Goal: Entertainment & Leisure: Browse casually

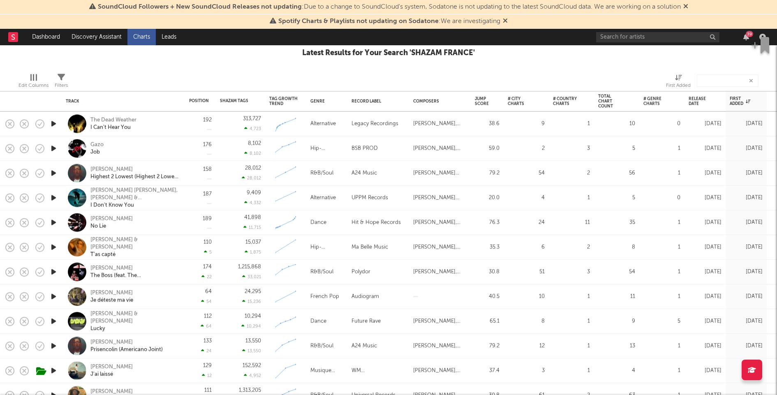
click at [53, 124] on icon "button" at bounding box center [53, 123] width 9 height 10
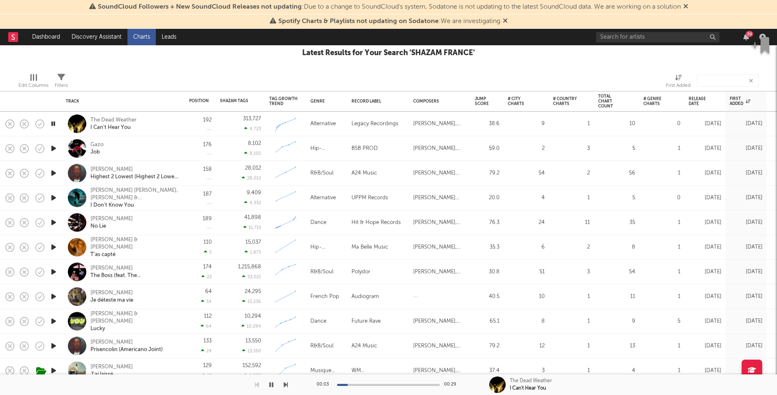
click at [53, 173] on icon "button" at bounding box center [53, 173] width 9 height 10
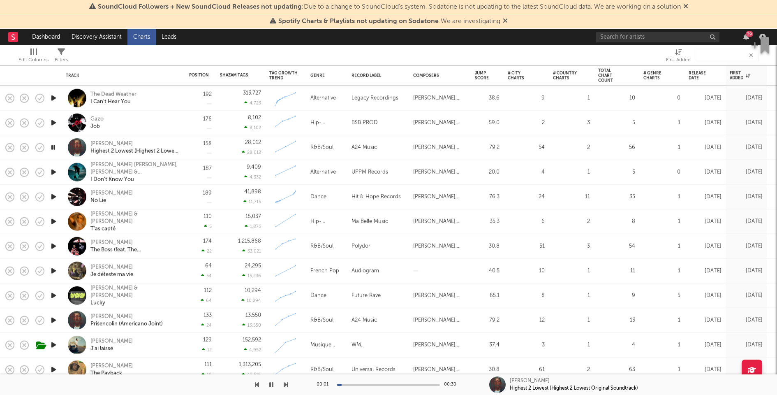
click at [53, 171] on icon "button" at bounding box center [53, 172] width 9 height 10
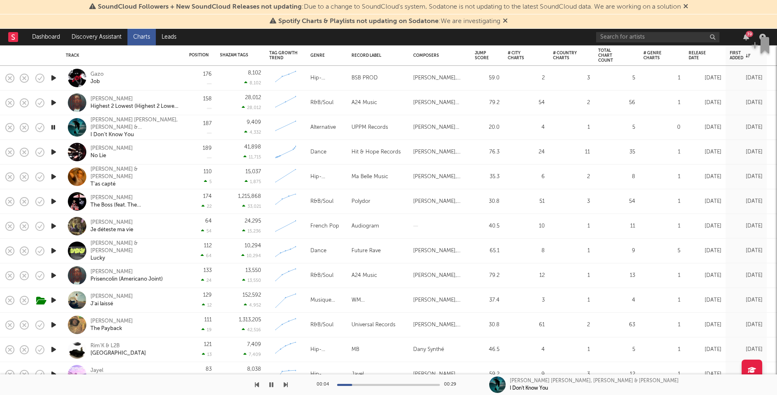
click at [51, 152] on icon "button" at bounding box center [53, 152] width 9 height 10
click at [56, 176] on icon "button" at bounding box center [53, 177] width 9 height 10
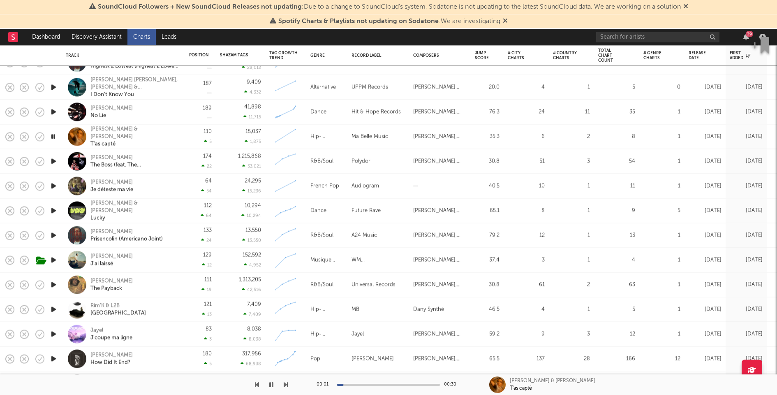
click at [54, 209] on icon "button" at bounding box center [53, 211] width 9 height 10
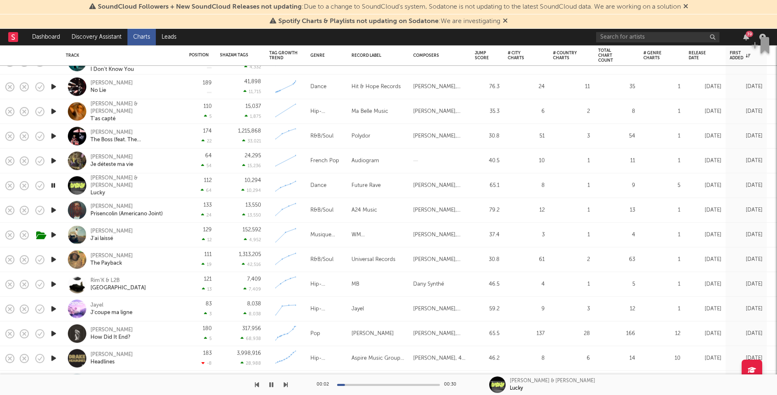
click at [371, 385] on div at bounding box center [388, 385] width 103 height 2
click at [405, 385] on div at bounding box center [388, 385] width 103 height 2
click at [53, 209] on icon "button" at bounding box center [53, 210] width 9 height 10
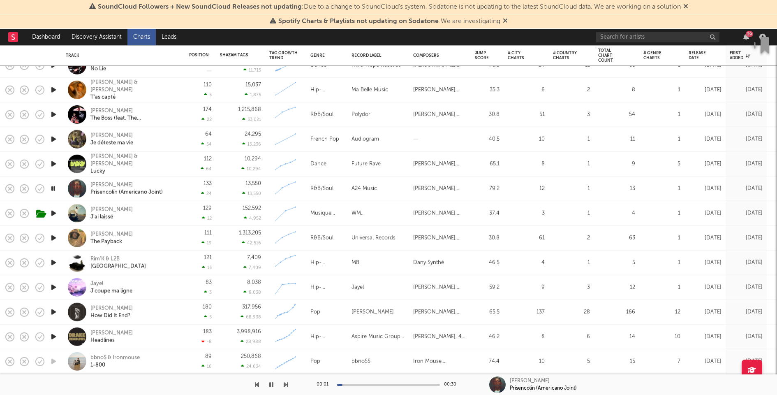
click at [54, 212] on icon "button" at bounding box center [53, 213] width 9 height 10
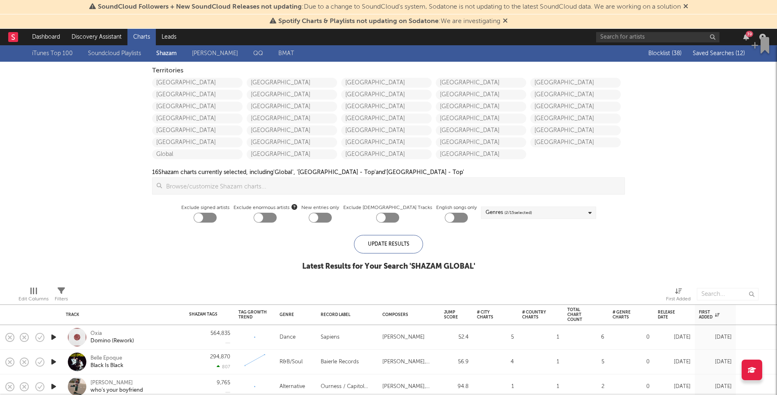
click at [564, 136] on div "[GEOGRAPHIC_DATA] [GEOGRAPHIC_DATA] [GEOGRAPHIC_DATA] [GEOGRAPHIC_DATA] [GEOGRA…" at bounding box center [578, 117] width 95 height 83
click at [749, 34] on button "button" at bounding box center [762, 45] width 30 height 25
click at [758, 48] on icon "button" at bounding box center [754, 45] width 7 height 8
click at [749, 33] on button "button" at bounding box center [762, 45] width 30 height 25
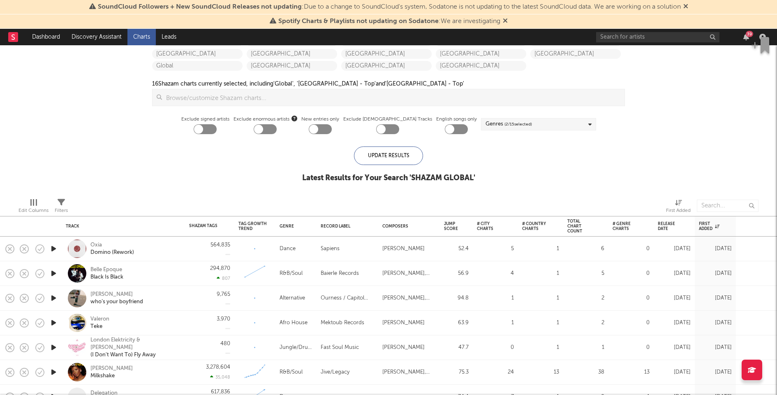
click at [55, 248] on icon "button" at bounding box center [53, 248] width 9 height 10
click at [54, 273] on icon "button" at bounding box center [53, 273] width 9 height 10
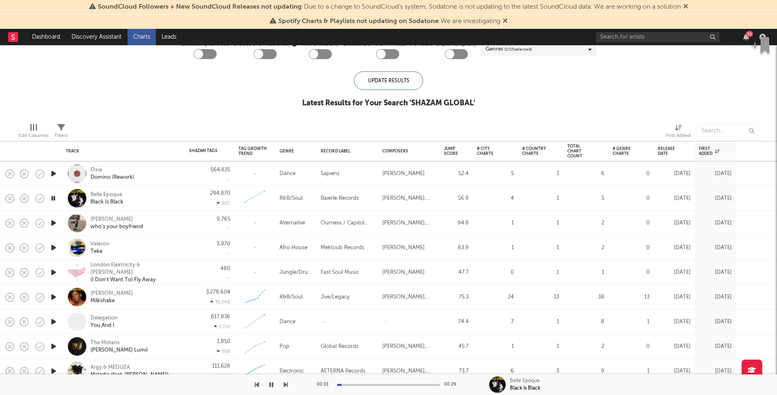
click at [55, 223] on icon "button" at bounding box center [53, 223] width 9 height 10
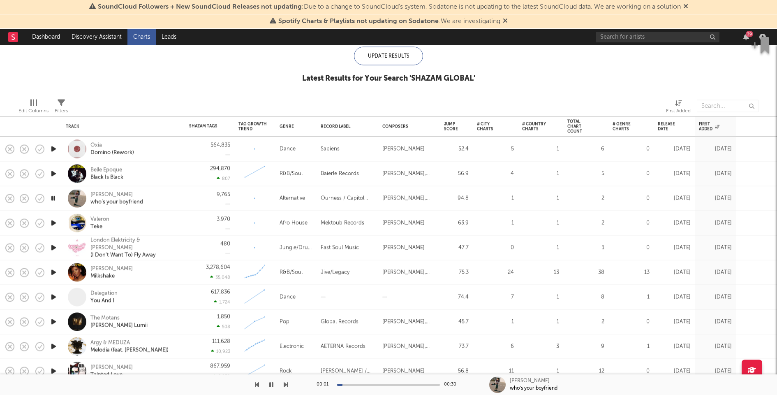
click at [53, 220] on icon "button" at bounding box center [53, 223] width 9 height 10
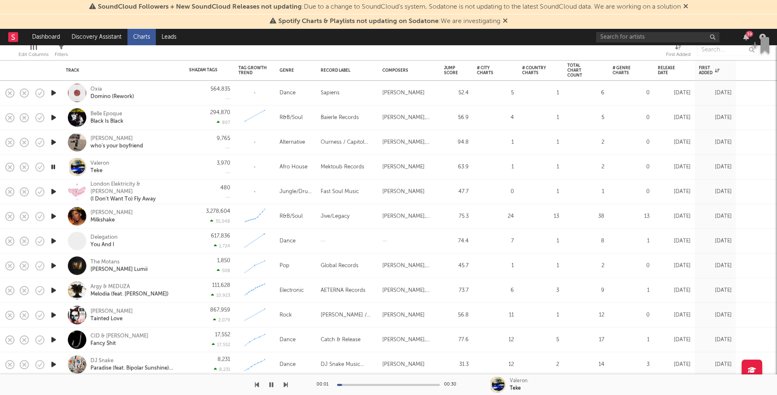
click at [55, 191] on icon "button" at bounding box center [53, 191] width 9 height 10
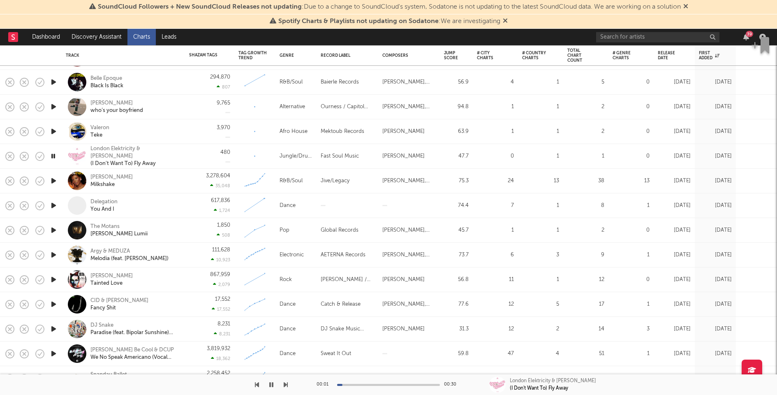
click at [53, 179] on icon "button" at bounding box center [53, 181] width 9 height 10
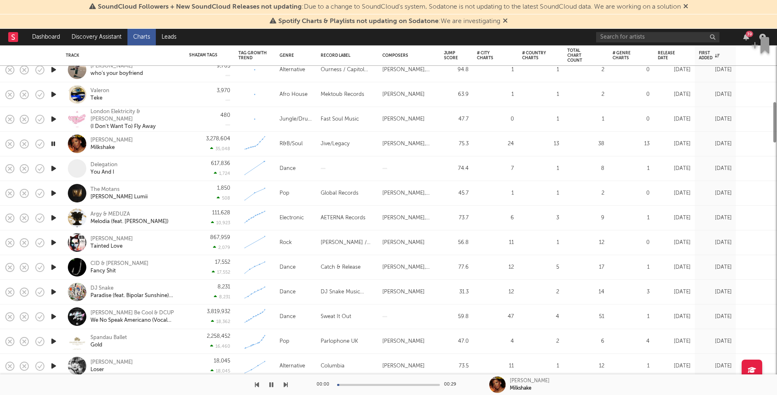
click at [54, 167] on icon "button" at bounding box center [53, 168] width 9 height 10
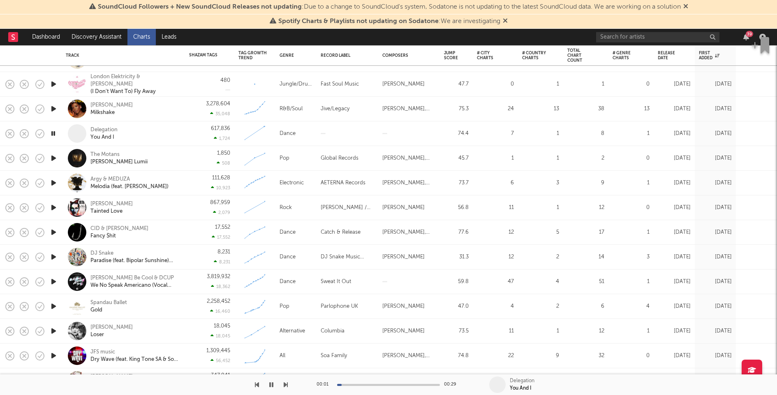
click at [55, 158] on icon "button" at bounding box center [53, 158] width 9 height 10
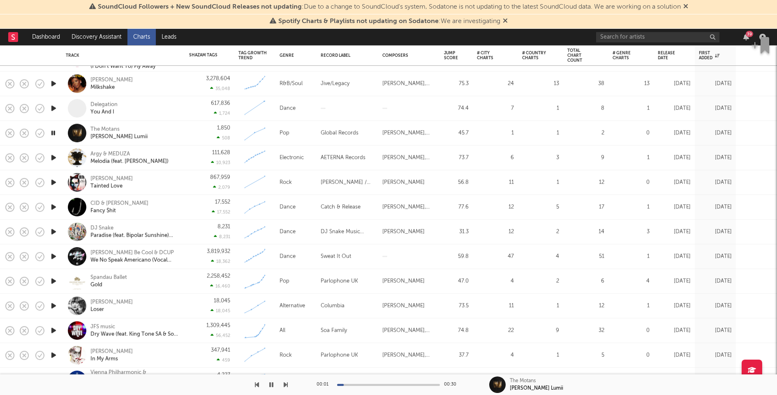
click at [54, 182] on icon "button" at bounding box center [53, 182] width 9 height 10
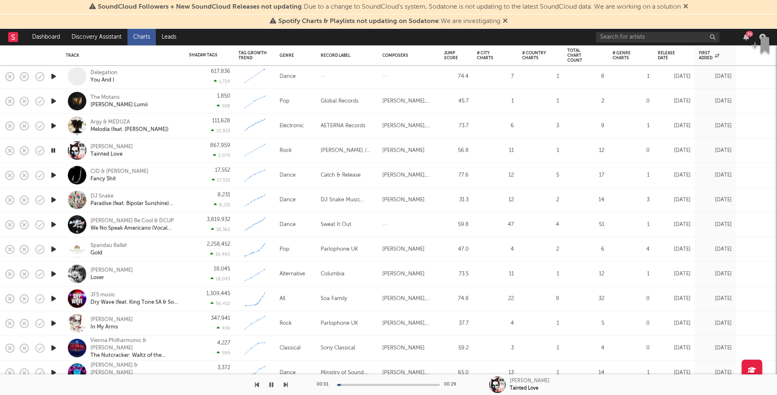
click at [52, 198] on icon "button" at bounding box center [53, 200] width 9 height 10
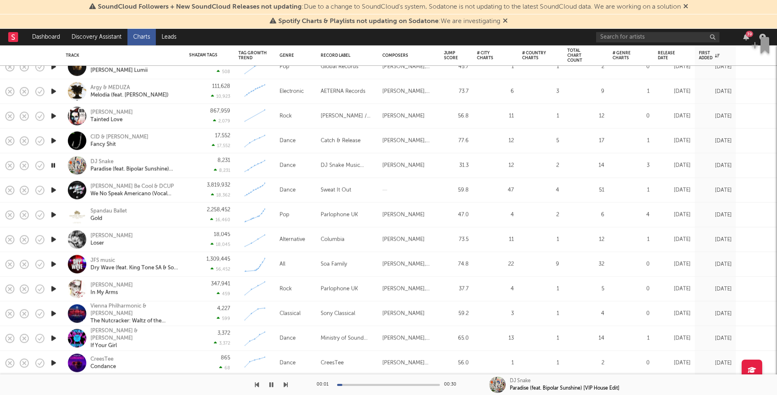
click at [53, 188] on icon "button" at bounding box center [53, 190] width 9 height 10
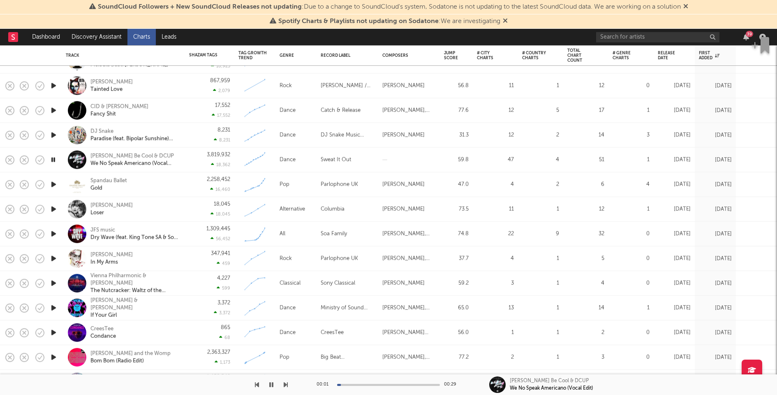
click at [55, 182] on icon "button" at bounding box center [53, 184] width 9 height 10
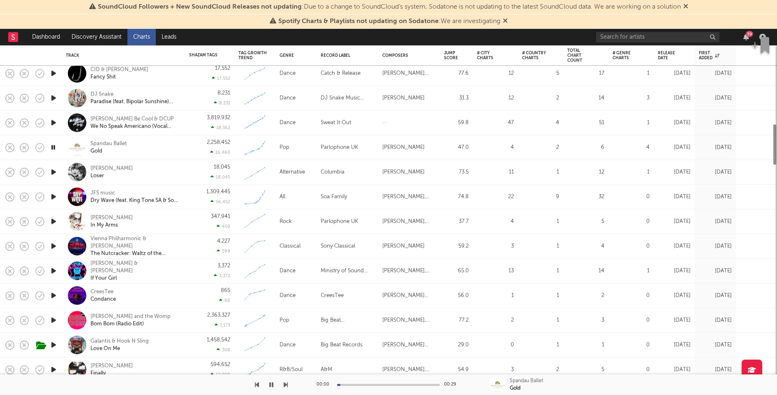
click at [54, 195] on icon "button" at bounding box center [53, 197] width 9 height 10
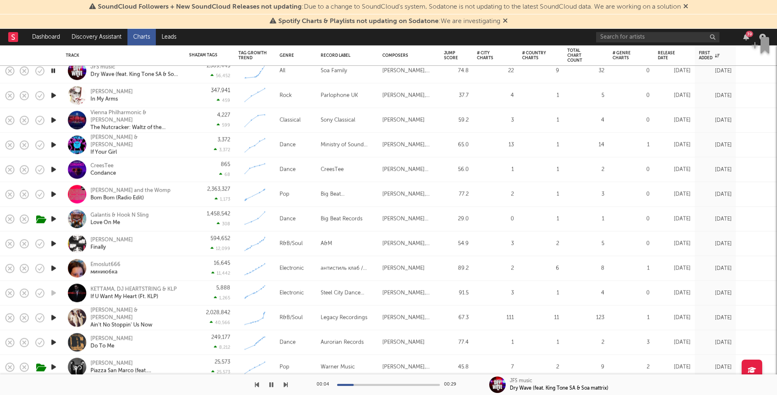
click at [53, 242] on icon "button" at bounding box center [53, 244] width 9 height 10
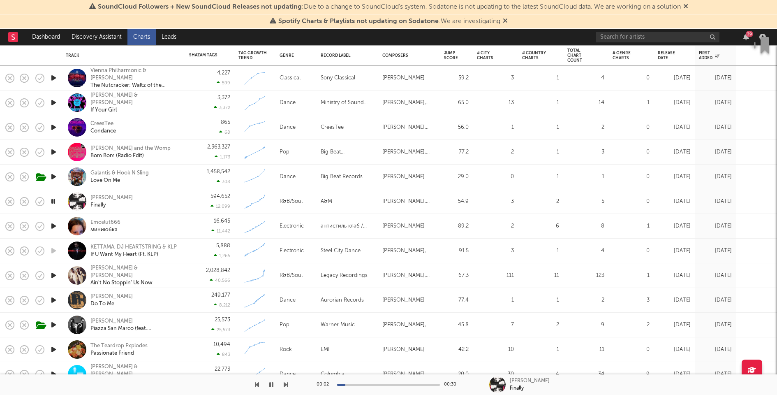
click at [54, 226] on icon "button" at bounding box center [53, 226] width 9 height 10
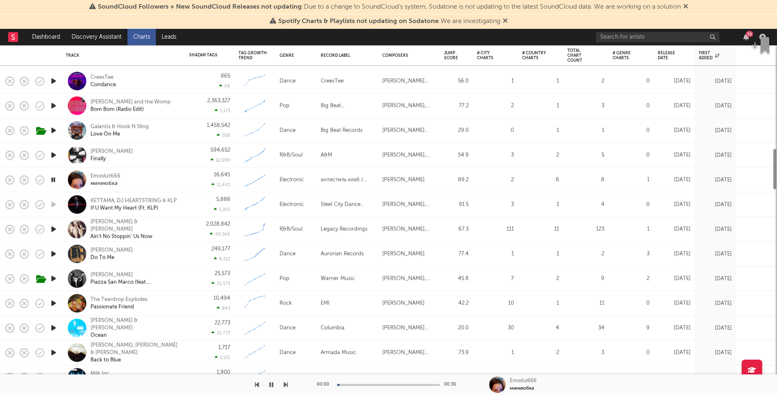
click at [53, 227] on icon "button" at bounding box center [53, 229] width 9 height 10
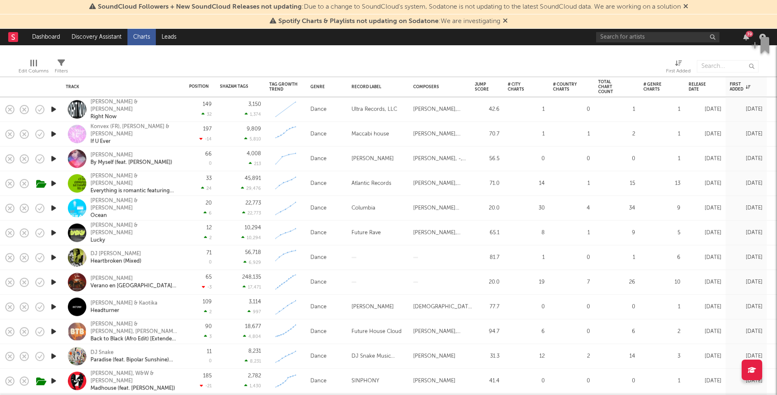
click at [53, 110] on icon "button" at bounding box center [53, 109] width 9 height 10
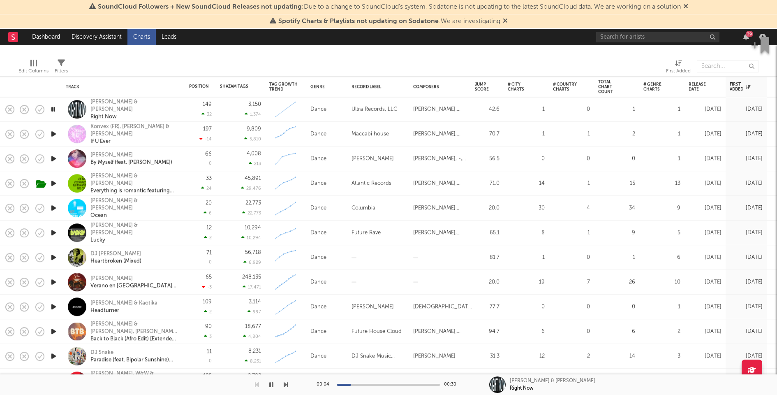
click at [53, 109] on icon "button" at bounding box center [53, 109] width 8 height 10
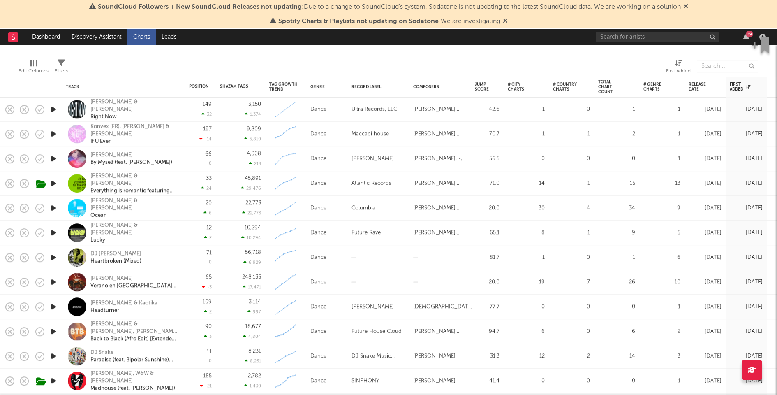
click at [51, 158] on icon "button" at bounding box center [53, 158] width 9 height 10
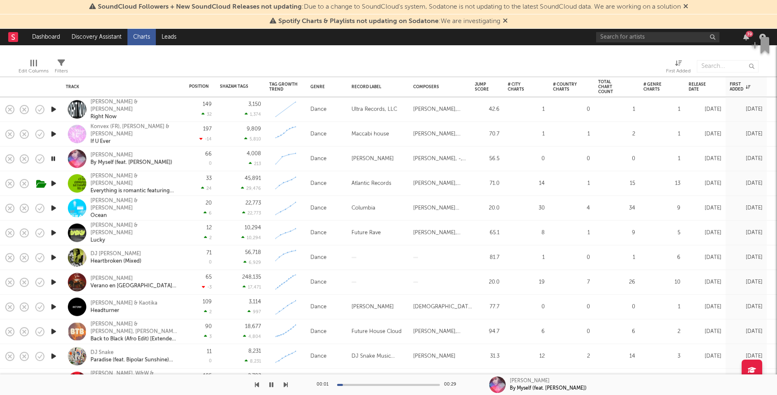
click at [52, 157] on icon "button" at bounding box center [53, 158] width 8 height 10
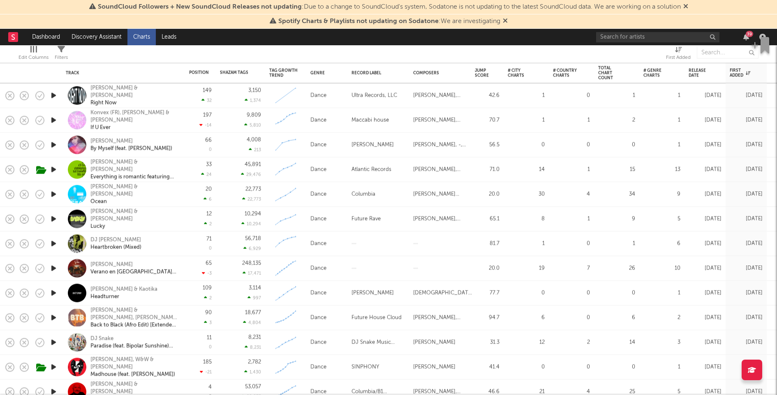
click at [173, 197] on div "Calvin Harris & Jessie Reyez Ocean" at bounding box center [134, 194] width 88 height 22
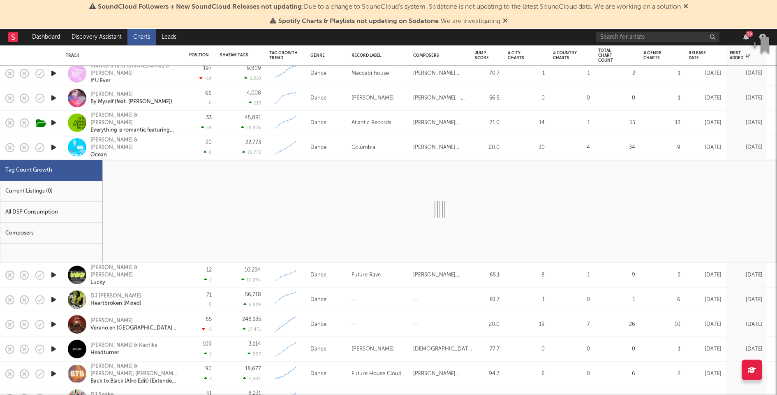
click at [83, 189] on div "Current Listings (0)" at bounding box center [51, 191] width 102 height 21
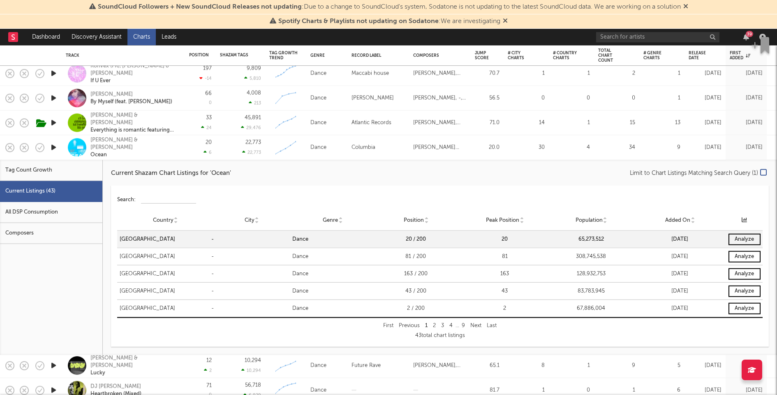
click at [177, 152] on div "Calvin Harris & Jessie Reyez Ocean" at bounding box center [134, 147] width 88 height 22
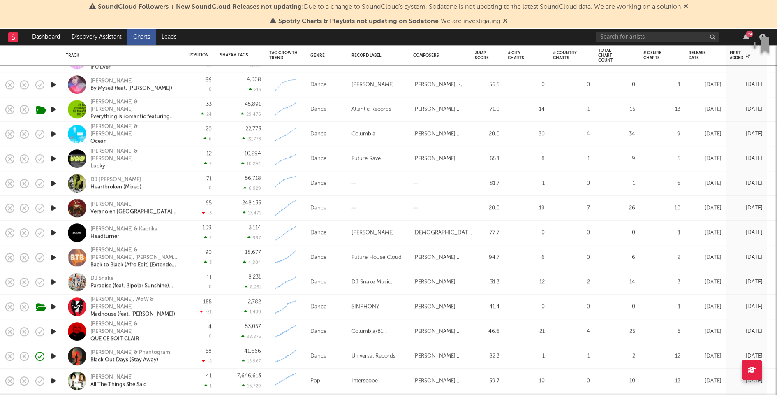
click at [55, 183] on icon "button" at bounding box center [53, 183] width 9 height 10
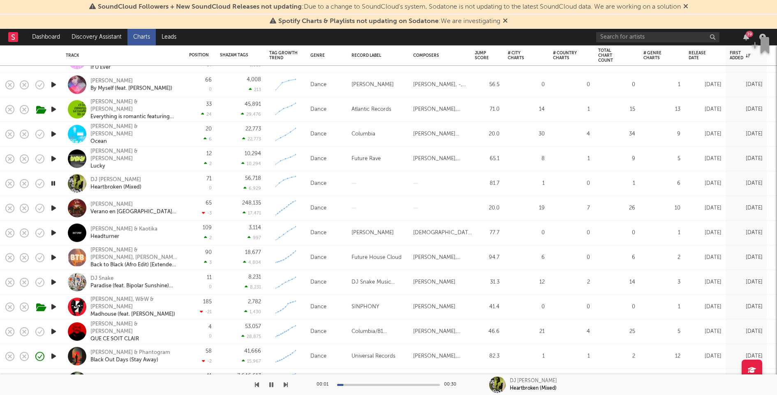
click at [55, 183] on icon "button" at bounding box center [53, 183] width 8 height 10
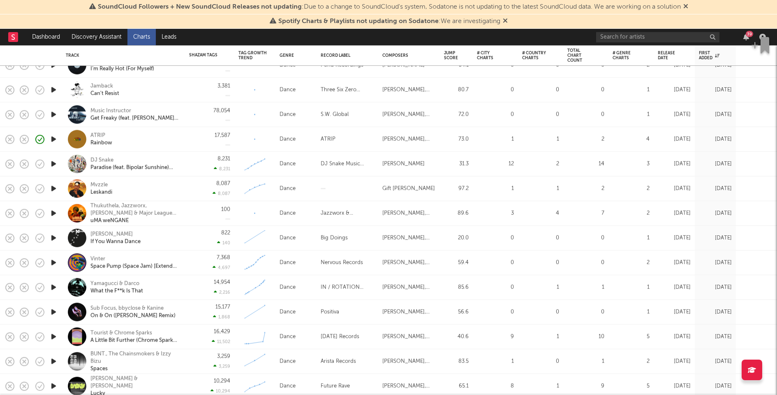
click at [53, 214] on icon "button" at bounding box center [53, 213] width 9 height 10
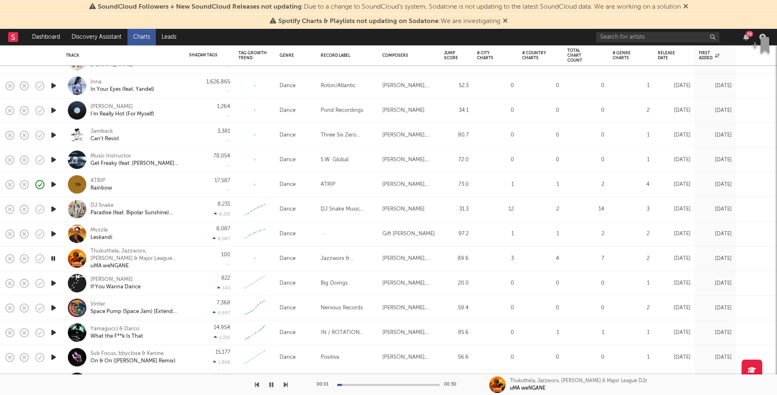
click at [55, 158] on icon "button" at bounding box center [53, 160] width 9 height 10
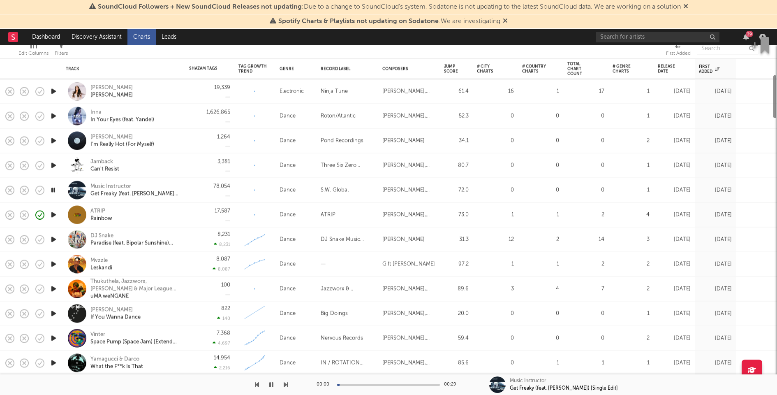
click at [178, 213] on div "ATRIP Rainbow" at bounding box center [134, 214] width 88 height 15
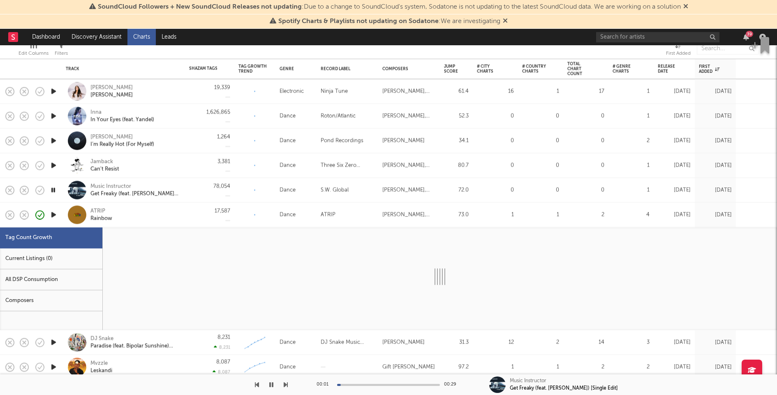
select select "1w"
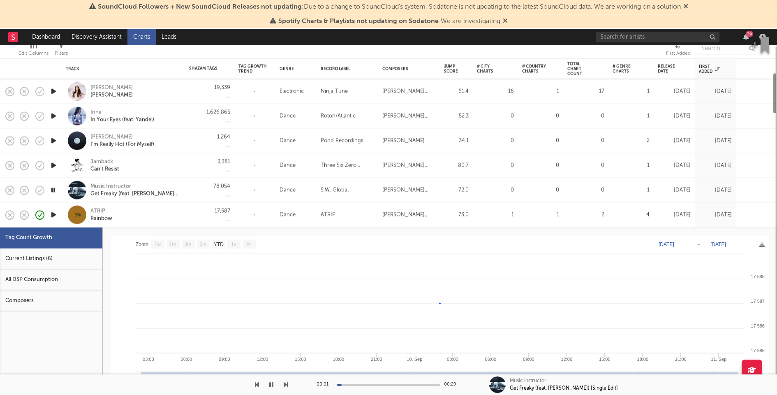
click at [78, 254] on div "Current Listings (6)" at bounding box center [51, 258] width 102 height 21
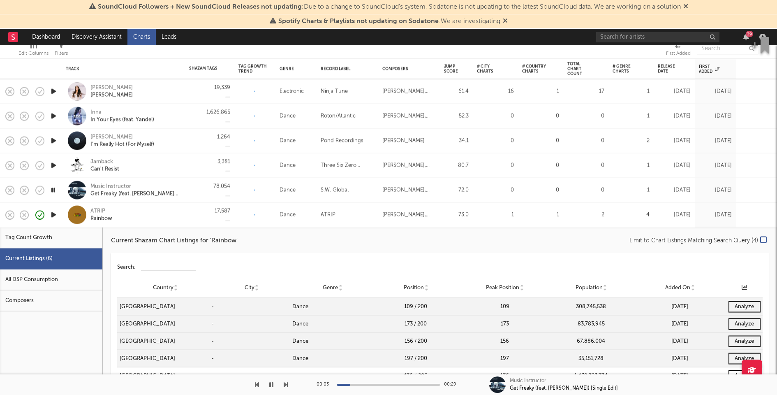
click at [190, 213] on div "17,587" at bounding box center [209, 215] width 41 height 24
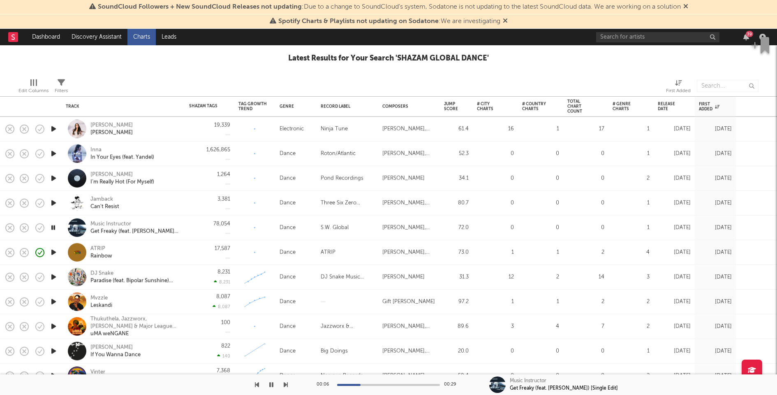
click at [53, 250] on icon "button" at bounding box center [53, 252] width 9 height 10
click at [56, 203] on icon "button" at bounding box center [53, 203] width 9 height 10
click at [53, 177] on icon "button" at bounding box center [53, 178] width 9 height 10
click at [51, 152] on icon "button" at bounding box center [53, 153] width 9 height 10
click at [55, 129] on icon "button" at bounding box center [53, 129] width 9 height 10
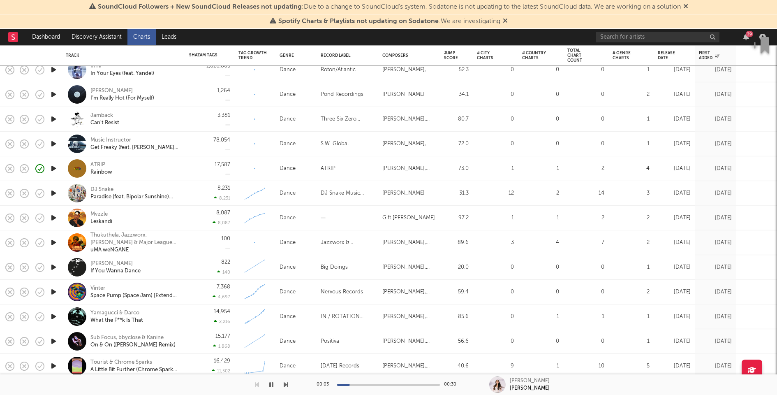
click at [54, 217] on icon "button" at bounding box center [53, 218] width 9 height 10
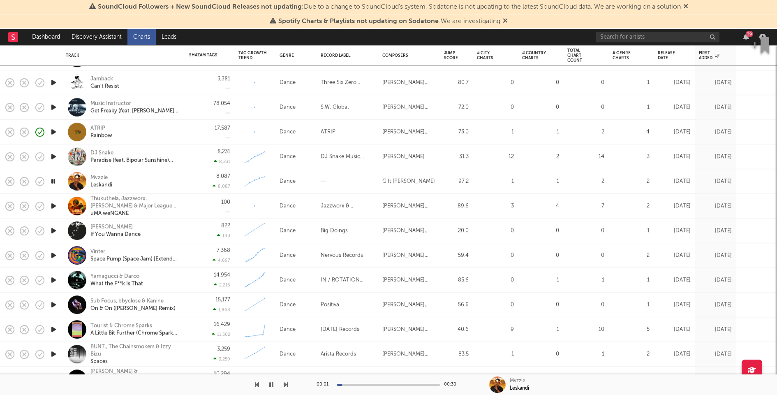
click at [54, 206] on icon "button" at bounding box center [53, 206] width 9 height 10
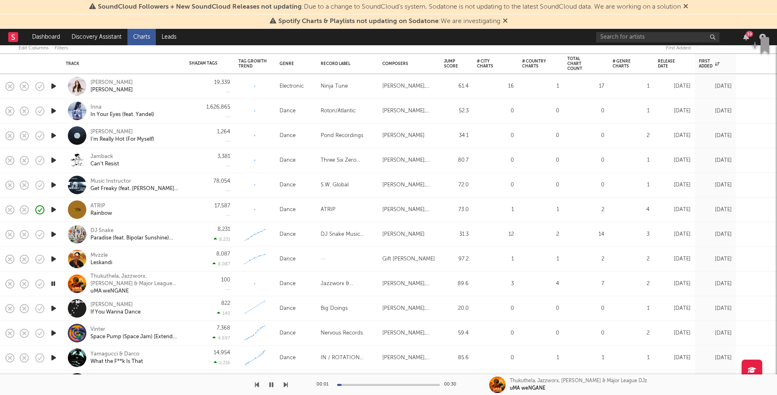
click at [55, 85] on icon "button" at bounding box center [53, 86] width 9 height 10
click at [181, 85] on div "Sofia Kourtesis Canela Pura" at bounding box center [123, 86] width 123 height 25
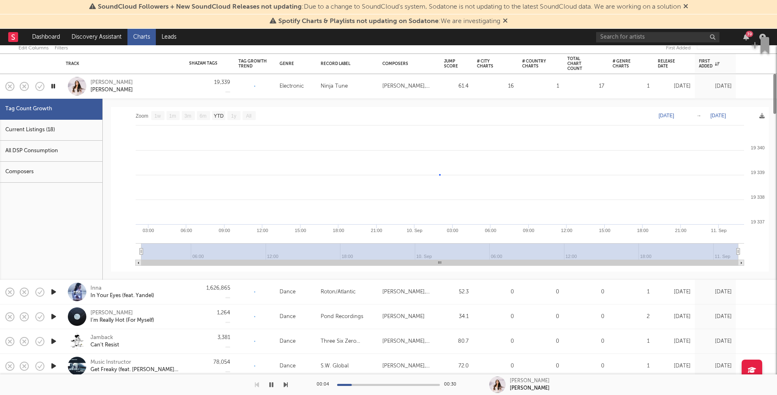
click at [88, 132] on div "Current Listings (18)" at bounding box center [51, 130] width 102 height 21
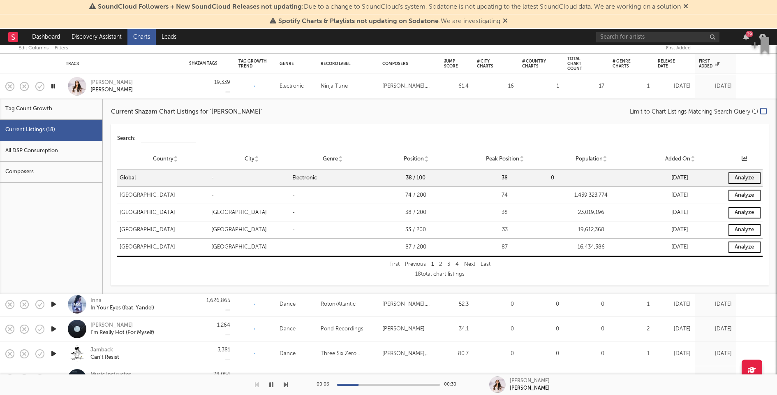
click at [158, 90] on div "Sofia Kourtesis Canela Pura" at bounding box center [134, 86] width 88 height 15
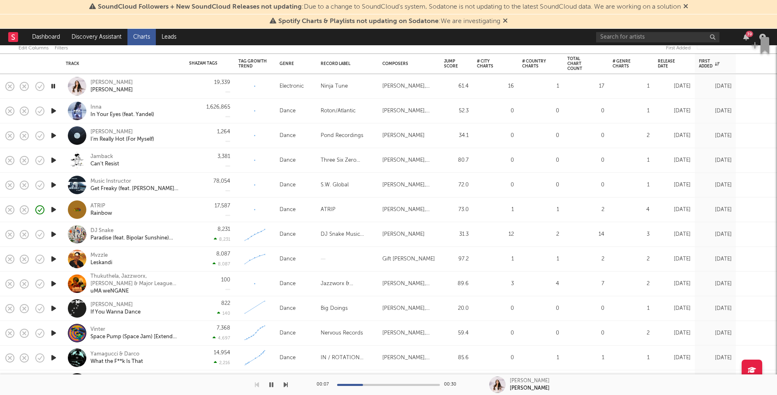
click at [54, 111] on icon "button" at bounding box center [53, 111] width 9 height 10
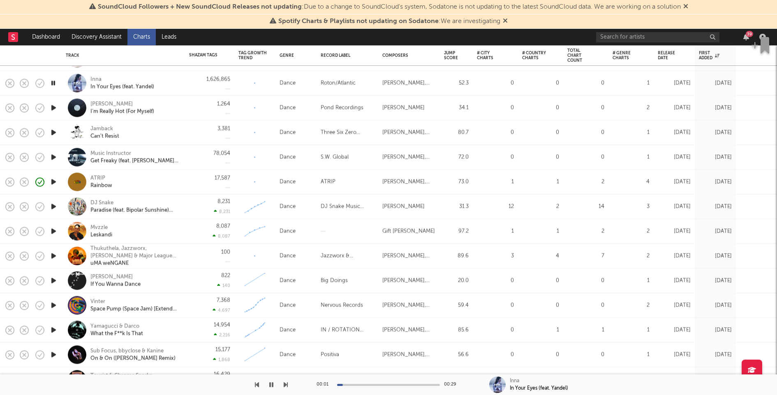
click at [56, 133] on icon "button" at bounding box center [53, 132] width 9 height 10
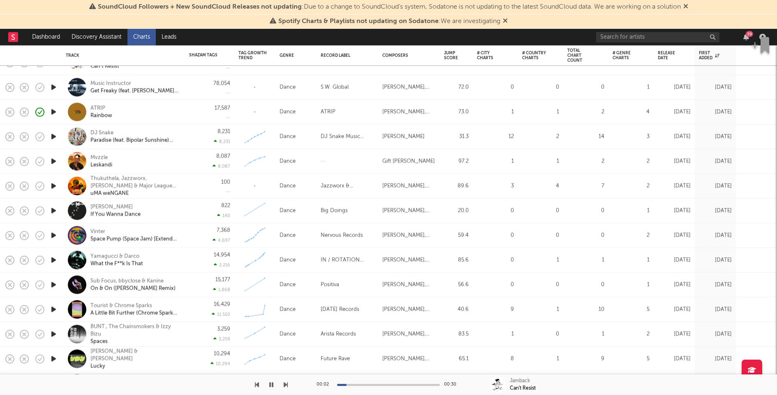
click at [55, 233] on icon "button" at bounding box center [53, 235] width 9 height 10
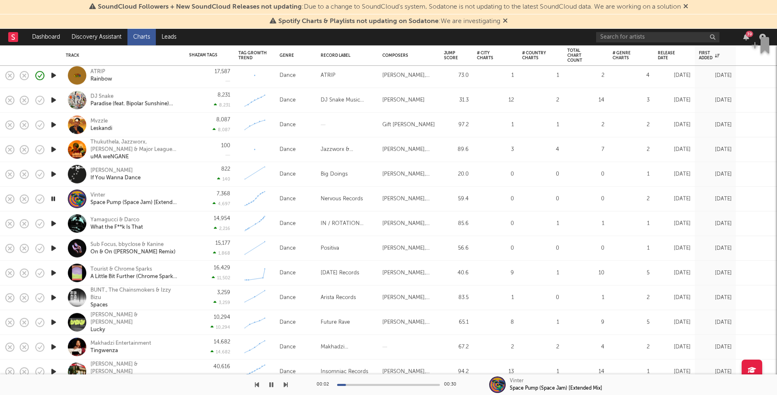
click at [53, 222] on icon "button" at bounding box center [53, 223] width 9 height 10
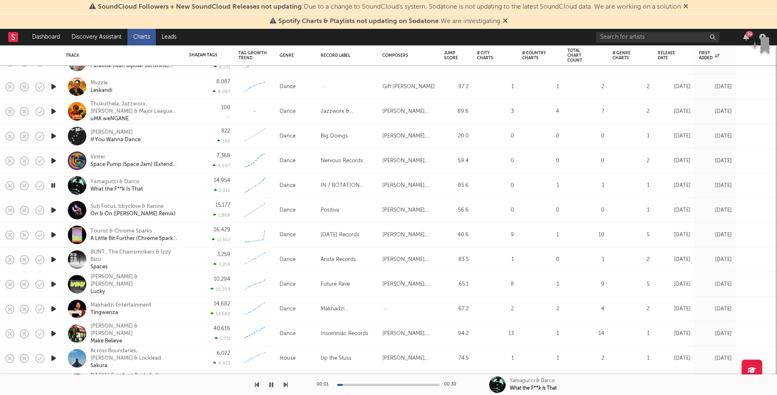
click at [53, 234] on icon "button" at bounding box center [53, 234] width 9 height 10
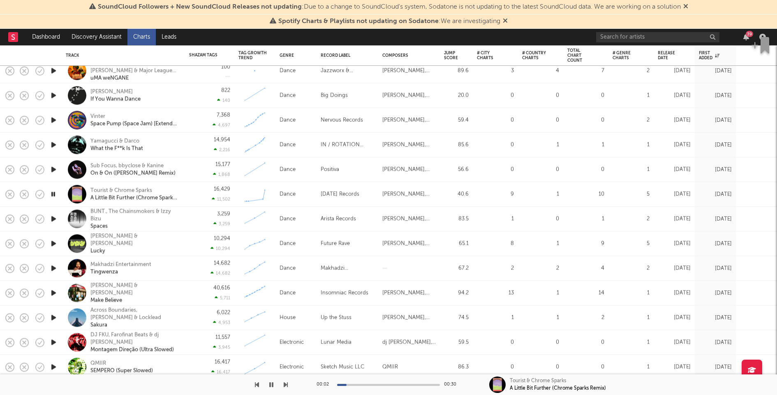
click at [391, 385] on div at bounding box center [388, 385] width 103 height 2
click at [55, 194] on icon "button" at bounding box center [53, 194] width 8 height 10
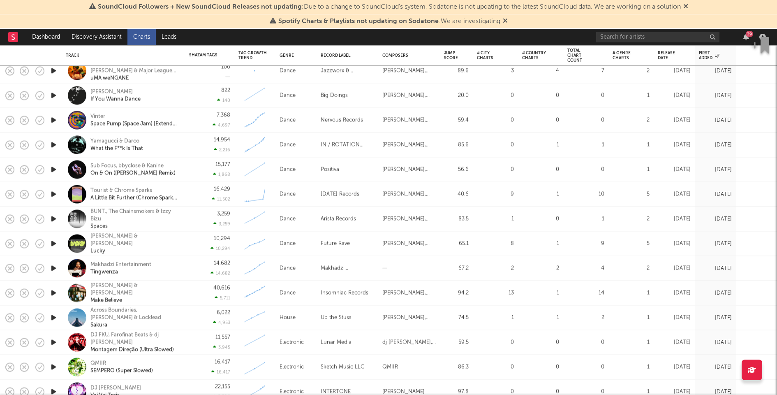
click at [53, 168] on icon "button" at bounding box center [53, 170] width 9 height 10
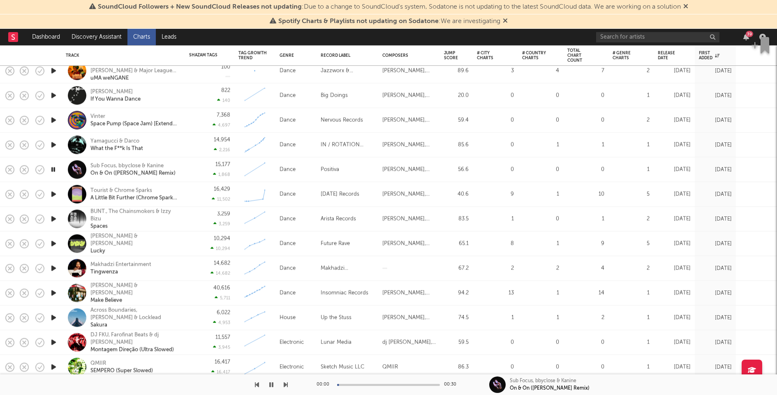
click at [199, 169] on div "15,177 1,868" at bounding box center [209, 170] width 41 height 24
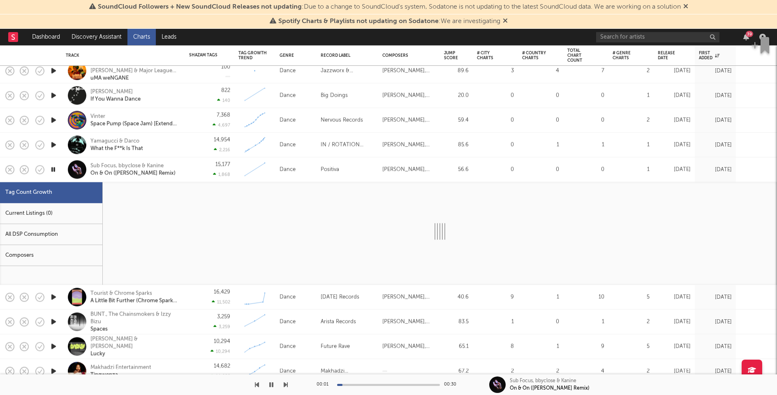
click at [97, 206] on div "Current Listings (0)" at bounding box center [51, 213] width 102 height 21
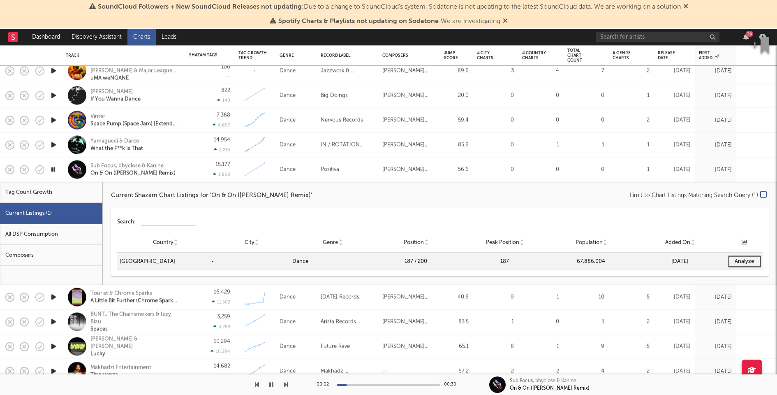
click at [196, 167] on div "15,177 1,868" at bounding box center [209, 170] width 41 height 24
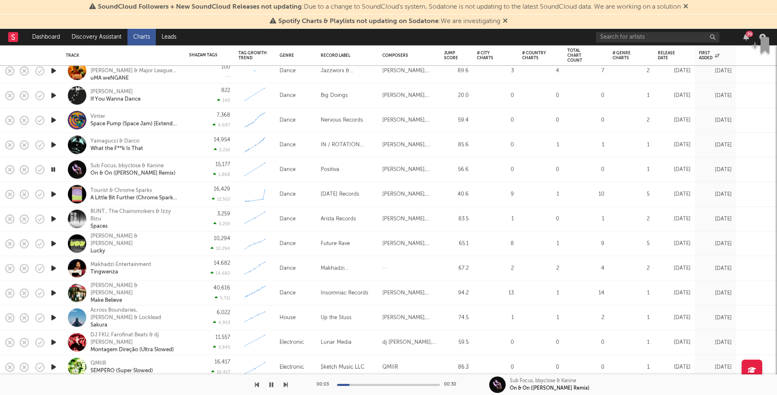
click at [188, 191] on div "16,429 11,502" at bounding box center [209, 194] width 49 height 25
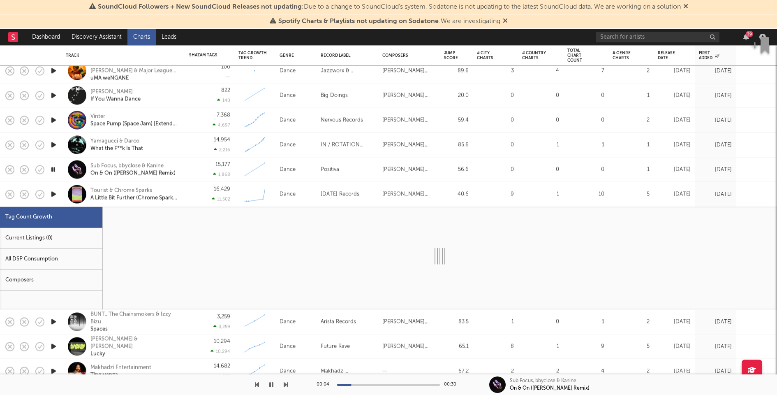
select select "1w"
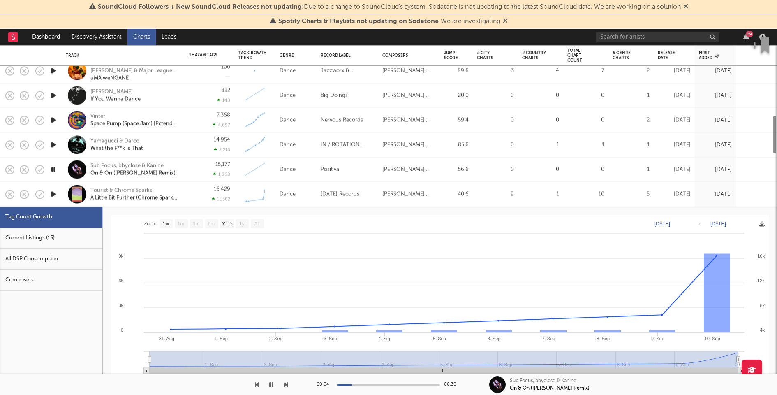
click at [67, 240] on div "Current Listings (15)" at bounding box center [51, 238] width 102 height 21
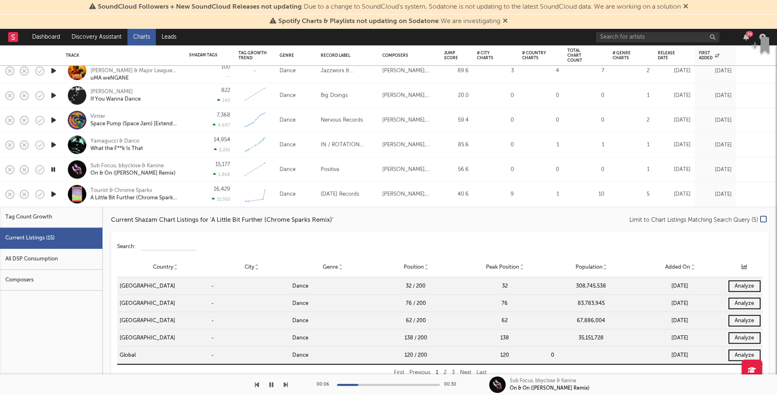
click at [205, 190] on div "16,429 11,502" at bounding box center [209, 194] width 41 height 24
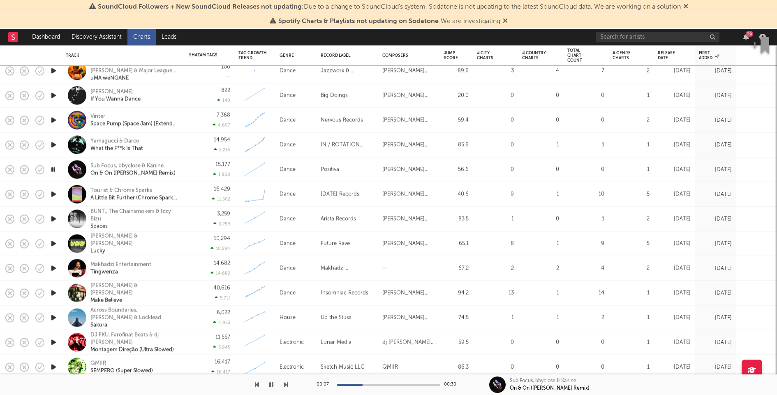
click at [53, 218] on icon "button" at bounding box center [53, 219] width 9 height 10
click at [53, 218] on icon "button" at bounding box center [53, 219] width 8 height 10
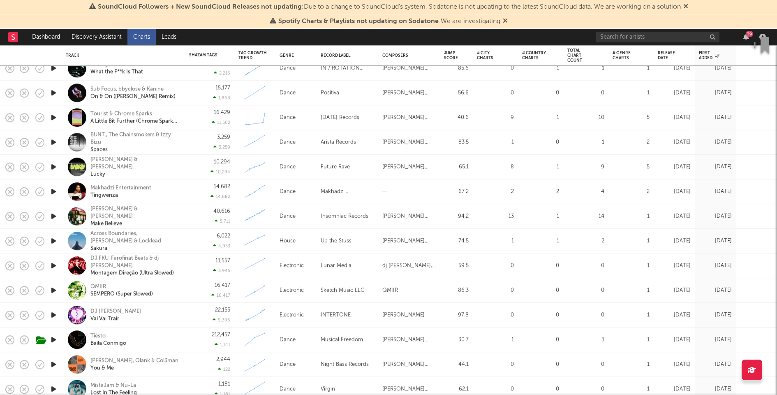
click at [53, 218] on icon "button" at bounding box center [53, 216] width 9 height 10
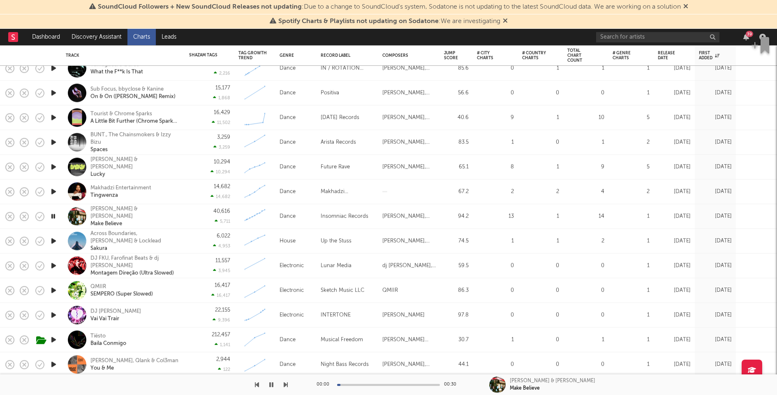
click at [53, 218] on icon "button" at bounding box center [53, 216] width 8 height 10
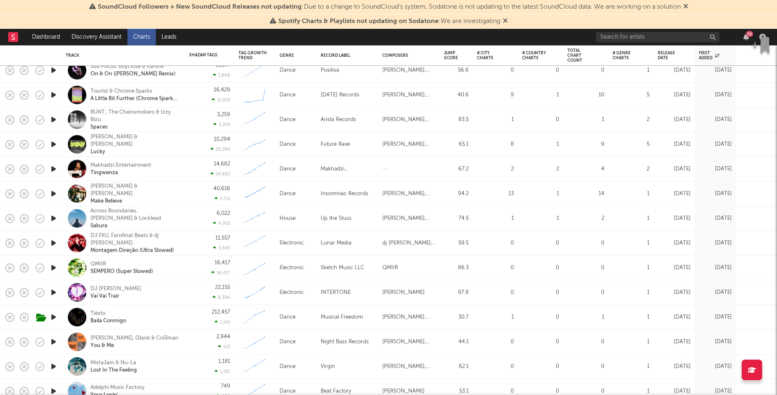
click at [202, 222] on div "6,022 4,953" at bounding box center [209, 218] width 41 height 24
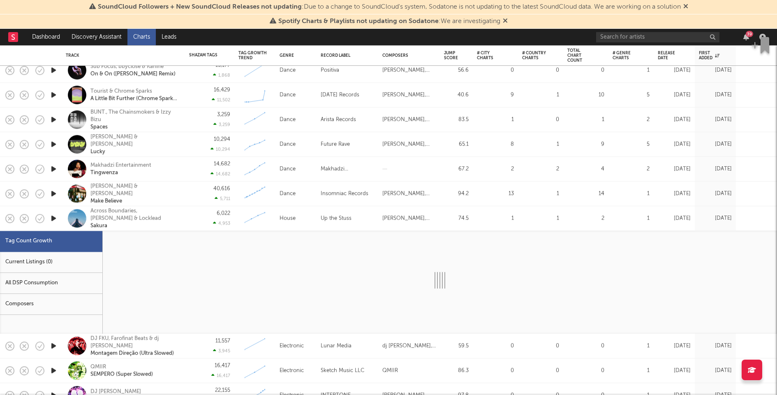
click at [66, 256] on div "Current Listings (0)" at bounding box center [51, 262] width 102 height 21
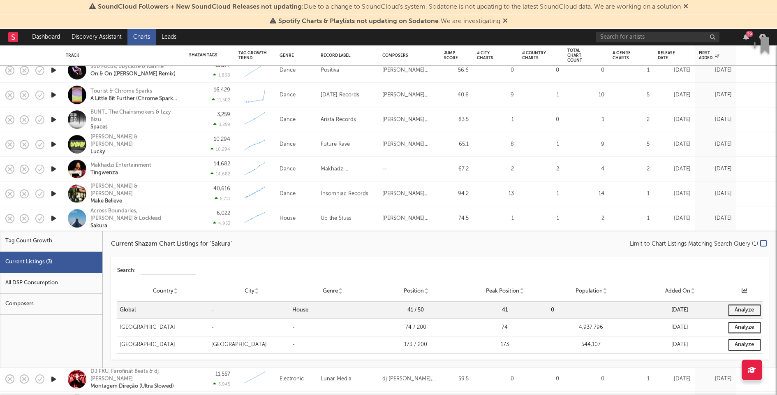
click at [192, 219] on div "6,022 4,953" at bounding box center [209, 218] width 41 height 24
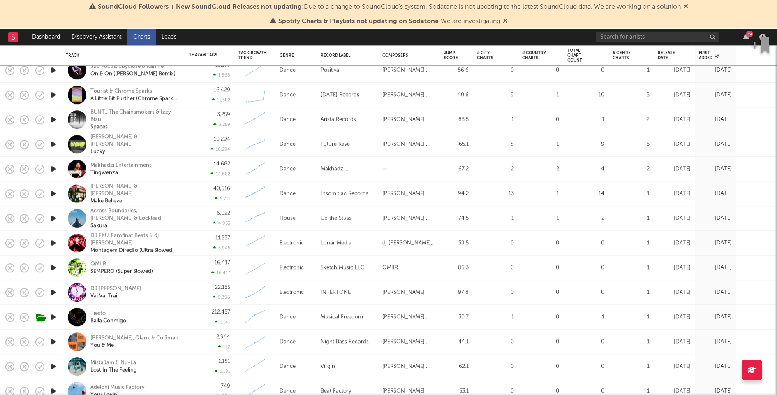
click at [55, 218] on icon "button" at bounding box center [53, 218] width 9 height 10
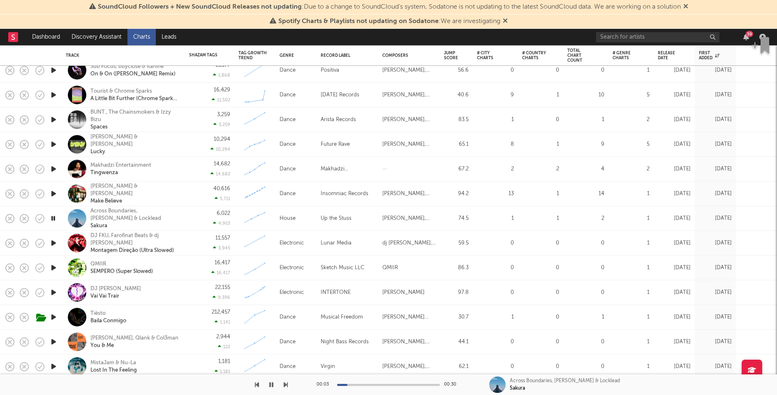
click at [55, 218] on icon "button" at bounding box center [53, 218] width 8 height 10
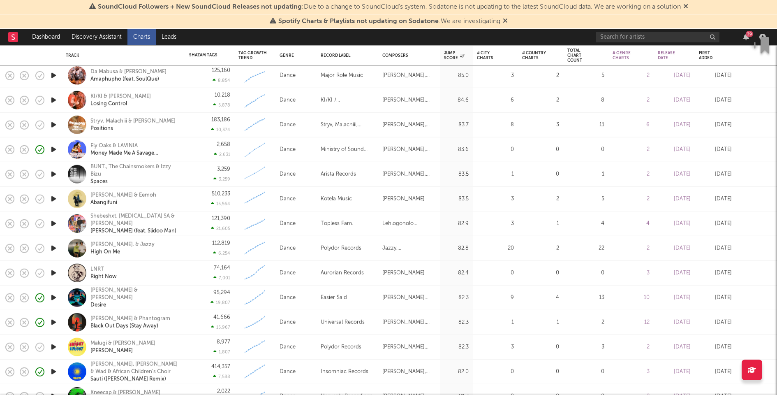
click at [51, 345] on icon "button" at bounding box center [53, 347] width 9 height 10
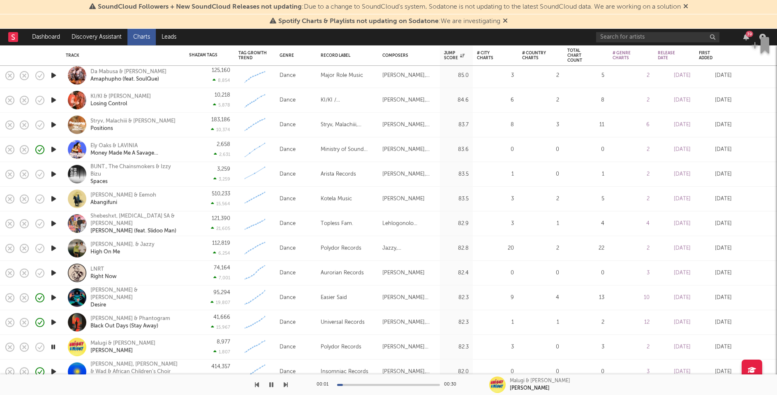
click at [55, 321] on icon "button" at bounding box center [53, 322] width 9 height 10
click at [55, 320] on icon "button" at bounding box center [53, 322] width 8 height 10
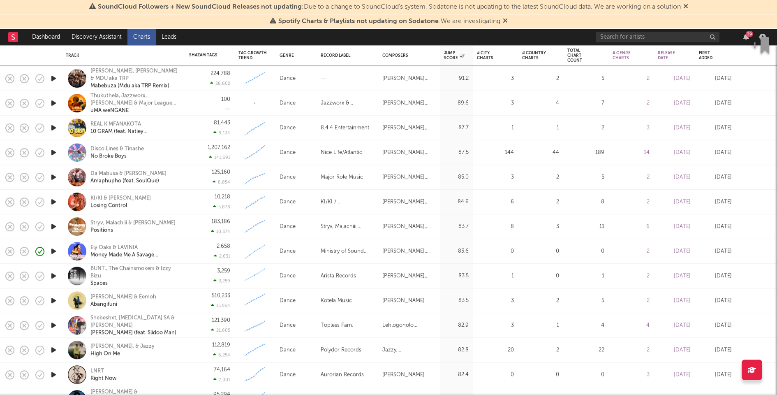
click at [52, 373] on icon "button" at bounding box center [53, 374] width 9 height 10
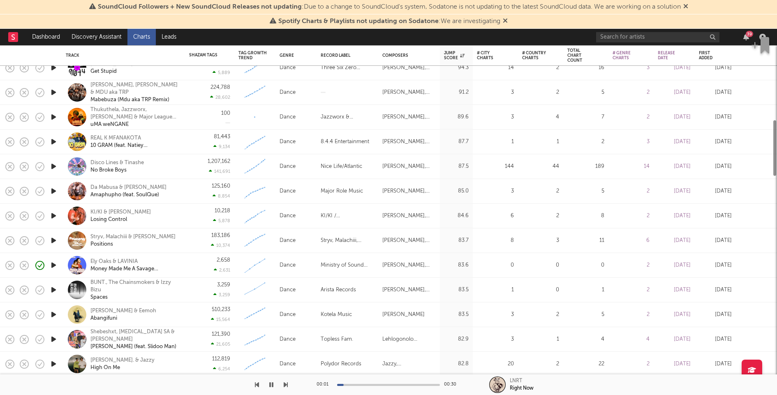
click at [52, 337] on icon "button" at bounding box center [53, 339] width 9 height 10
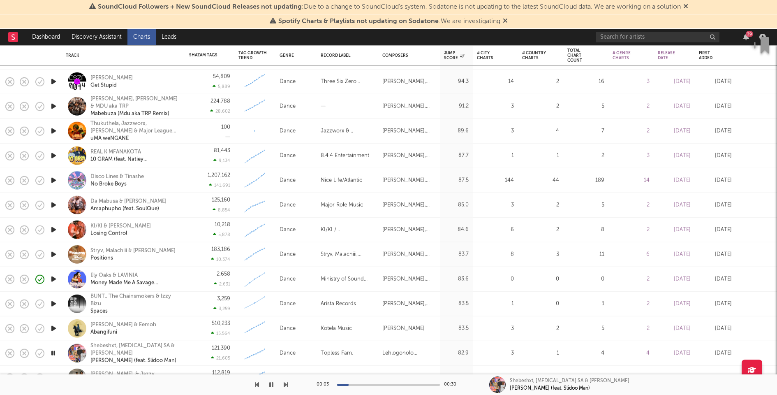
click at [53, 327] on icon "button" at bounding box center [53, 328] width 9 height 10
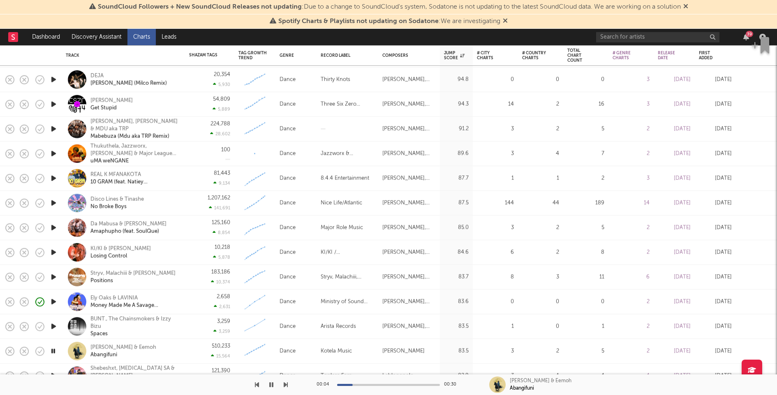
click at [53, 276] on icon "button" at bounding box center [53, 277] width 9 height 10
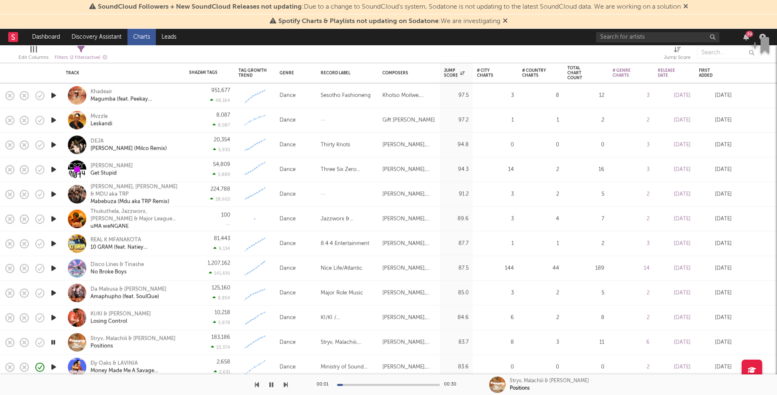
click at [53, 314] on icon "button" at bounding box center [53, 318] width 9 height 10
click at [390, 386] on div "00:04 00:30" at bounding box center [389, 384] width 144 height 21
click at [392, 384] on div at bounding box center [388, 385] width 103 height 2
click at [424, 386] on div "00:17 00:30" at bounding box center [389, 384] width 144 height 21
click at [50, 317] on icon "button" at bounding box center [53, 318] width 8 height 10
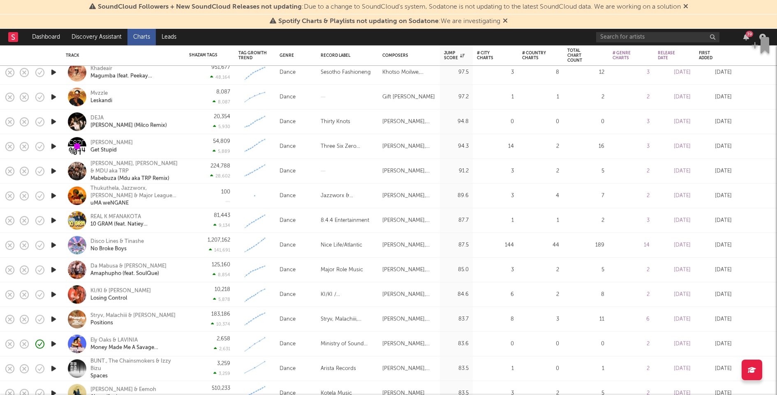
click at [54, 267] on icon "button" at bounding box center [53, 269] width 9 height 10
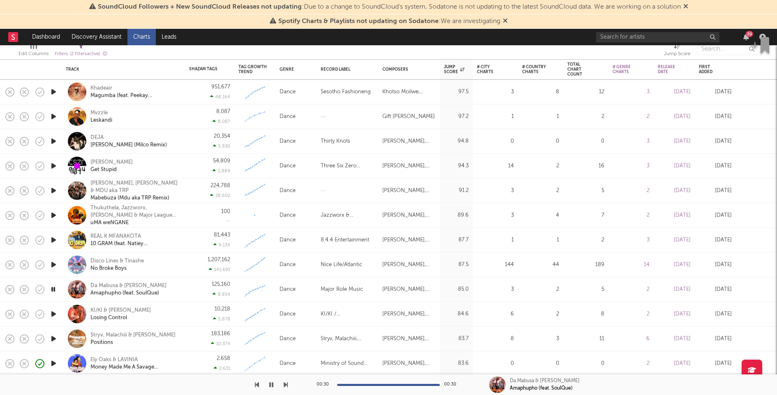
click at [53, 264] on icon "button" at bounding box center [53, 265] width 9 height 10
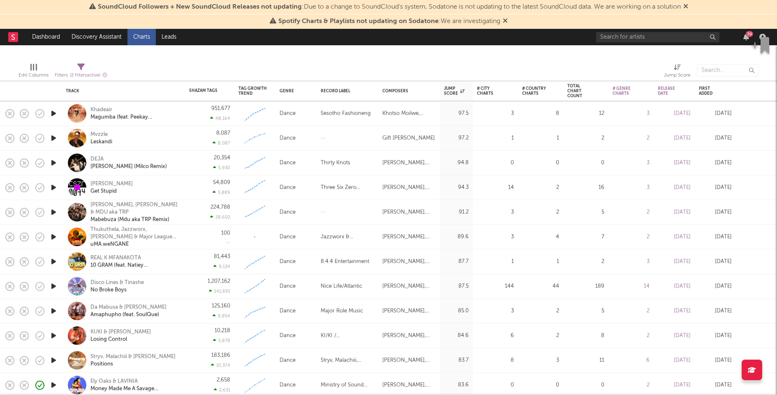
click at [55, 187] on icon "button" at bounding box center [53, 187] width 9 height 10
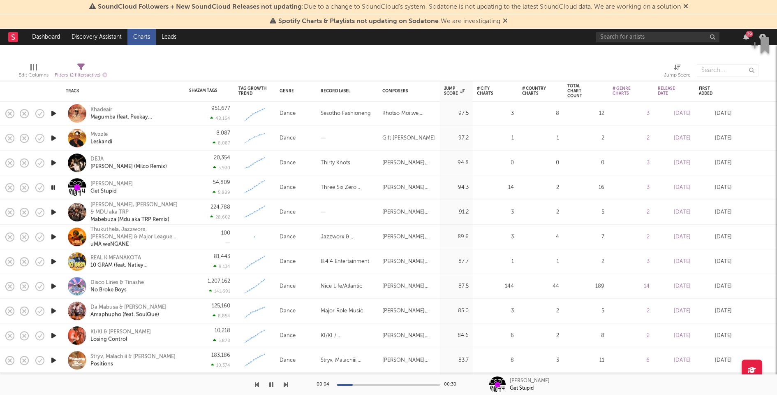
click at [195, 188] on div "54,809 5,889" at bounding box center [209, 187] width 41 height 24
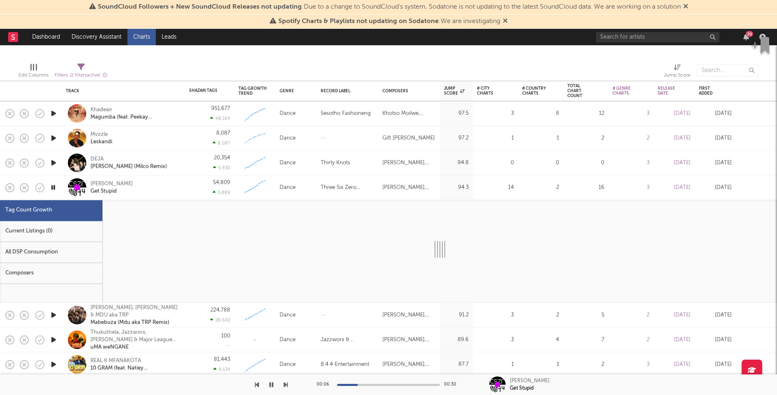
click at [85, 231] on div "Current Listings (0)" at bounding box center [51, 231] width 102 height 21
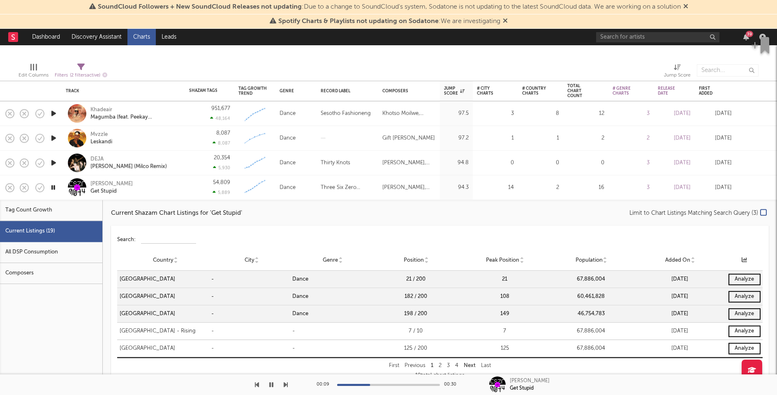
click at [468, 362] on div "Next" at bounding box center [469, 366] width 17 height 10
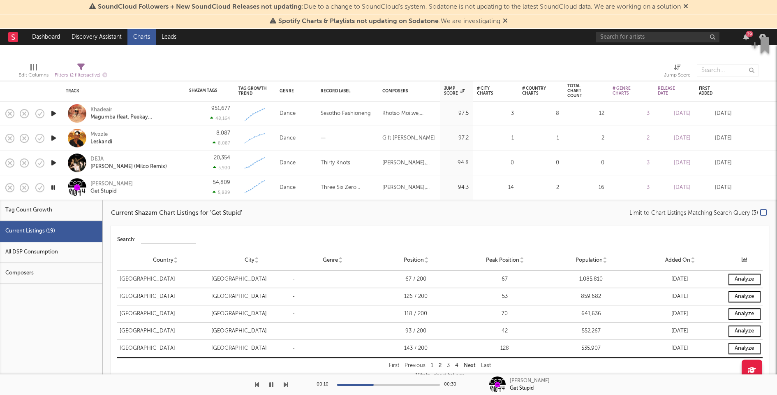
click at [468, 362] on div "Next" at bounding box center [469, 366] width 17 height 10
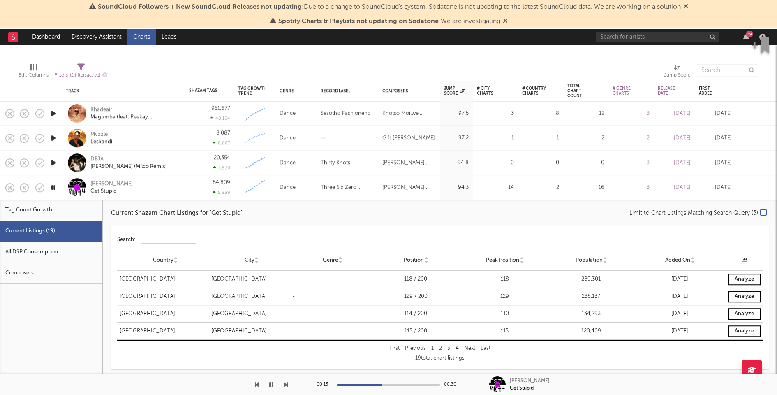
click at [52, 162] on icon "button" at bounding box center [53, 163] width 9 height 10
click at [168, 186] on div "Julian Fijma Get Stupid" at bounding box center [134, 187] width 88 height 15
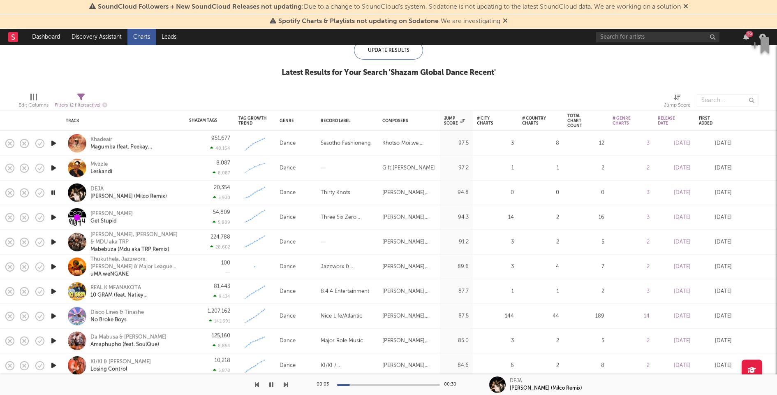
click at [389, 385] on div at bounding box center [388, 385] width 103 height 2
click at [54, 165] on icon "button" at bounding box center [53, 168] width 9 height 10
click at [52, 141] on icon "button" at bounding box center [53, 143] width 9 height 10
click at [52, 141] on icon "button" at bounding box center [53, 143] width 8 height 10
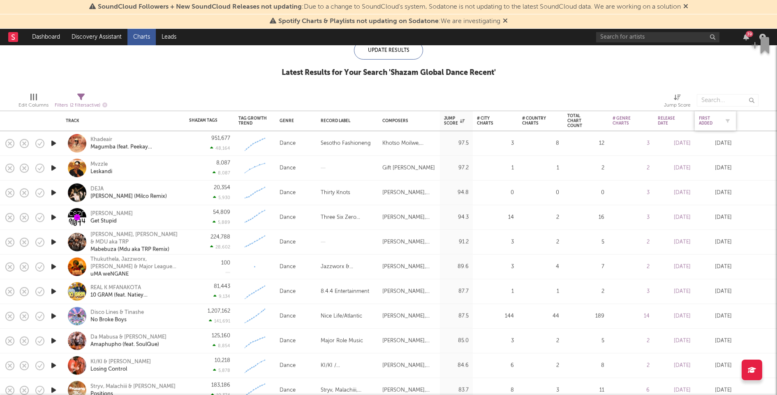
click at [710, 117] on div "First Added" at bounding box center [709, 121] width 21 height 10
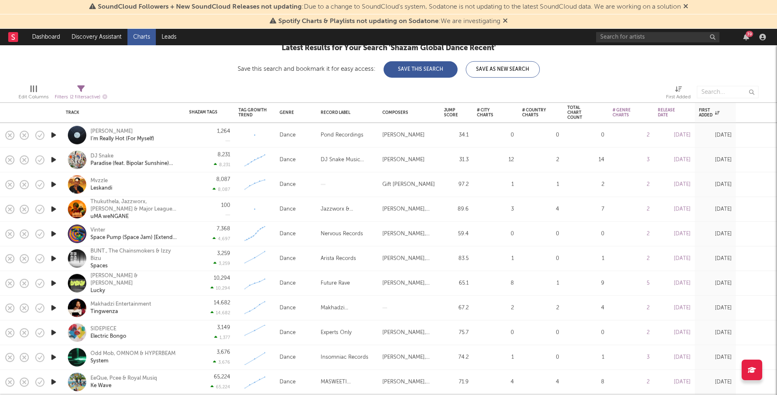
click at [56, 133] on icon "button" at bounding box center [53, 135] width 9 height 10
click at [56, 133] on icon "button" at bounding box center [53, 135] width 8 height 10
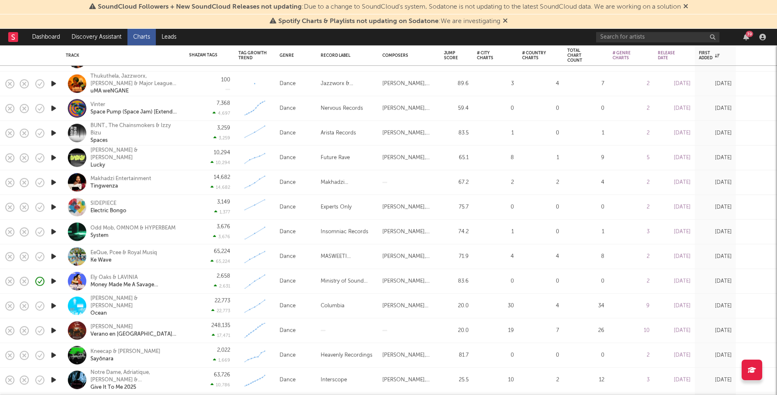
click at [52, 209] on icon "button" at bounding box center [53, 207] width 9 height 10
click at [52, 207] on icon "button" at bounding box center [53, 207] width 8 height 10
click at [53, 229] on icon "button" at bounding box center [53, 232] width 9 height 10
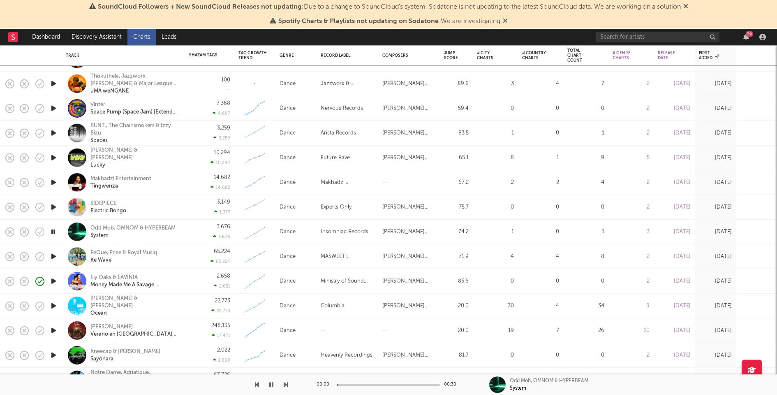
click at [53, 230] on icon "button" at bounding box center [53, 232] width 8 height 10
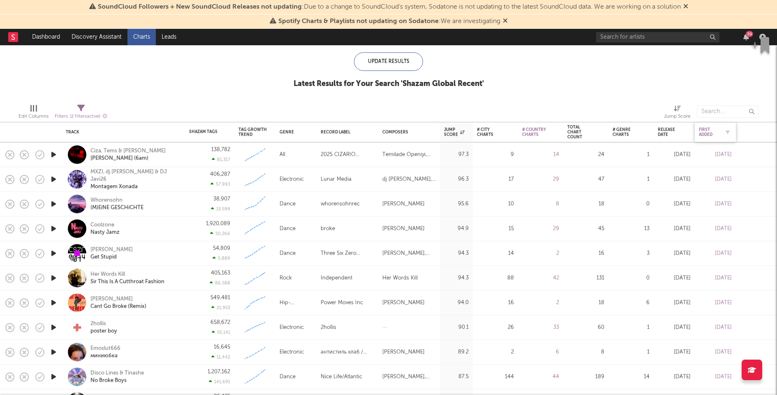
click at [709, 130] on div "First Added" at bounding box center [709, 132] width 21 height 10
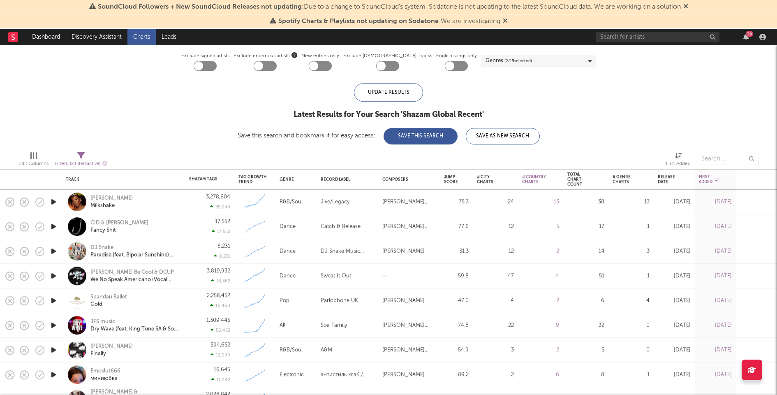
click at [56, 201] on icon "button" at bounding box center [53, 202] width 9 height 10
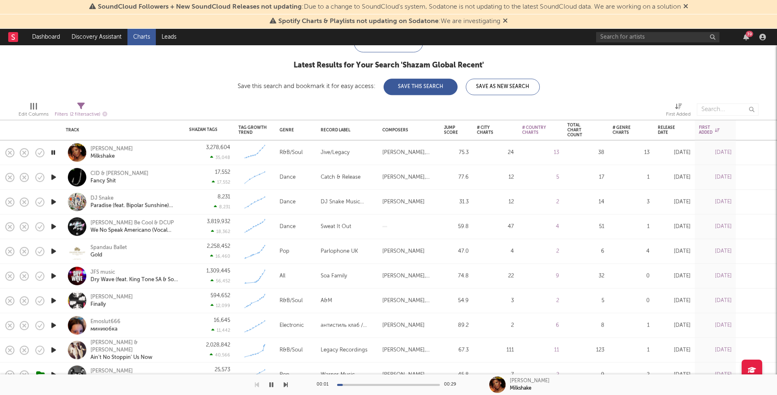
click at [53, 199] on icon "button" at bounding box center [53, 202] width 9 height 10
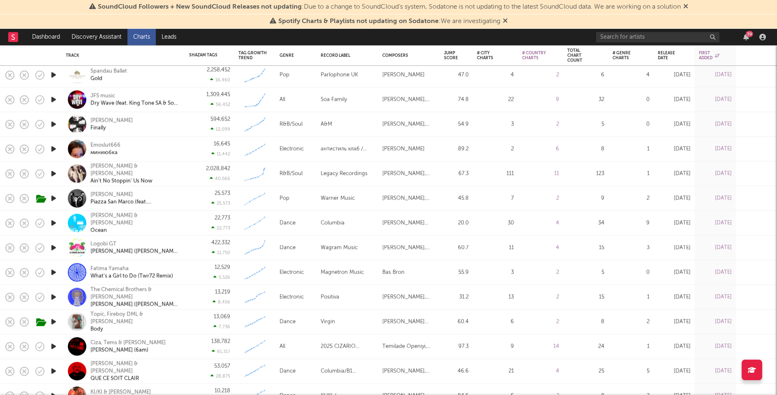
click at [54, 270] on icon "button" at bounding box center [53, 272] width 9 height 10
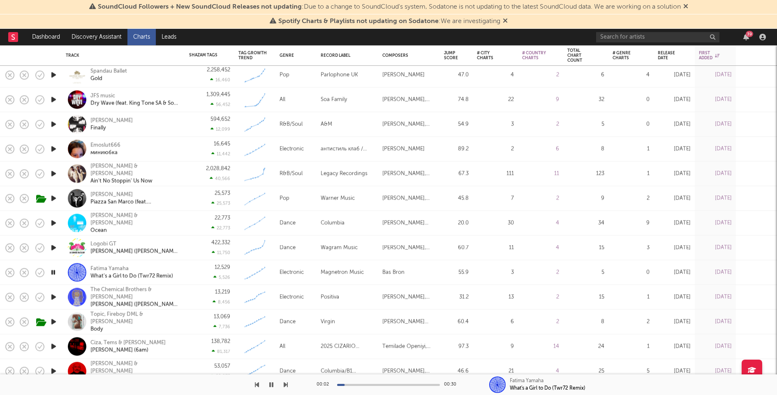
click at [377, 386] on div "00:02 00:30" at bounding box center [389, 384] width 144 height 21
click at [387, 384] on div at bounding box center [388, 385] width 103 height 2
click at [414, 383] on div "00:15 00:30" at bounding box center [389, 384] width 144 height 21
click at [426, 384] on div at bounding box center [388, 385] width 103 height 2
click at [54, 270] on icon "button" at bounding box center [53, 272] width 8 height 10
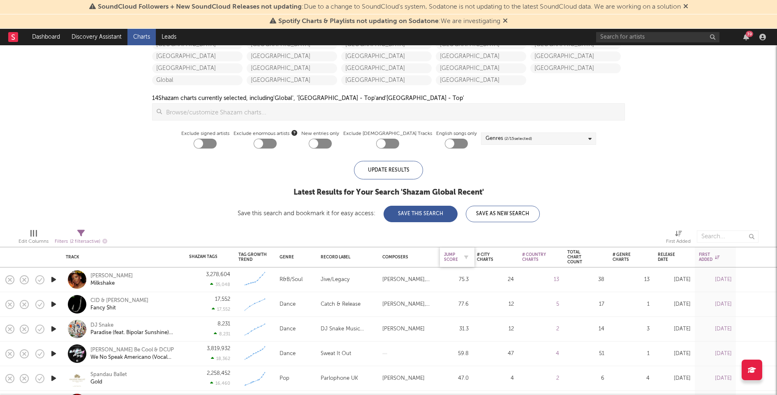
click at [450, 258] on div "Jump Score" at bounding box center [451, 257] width 14 height 10
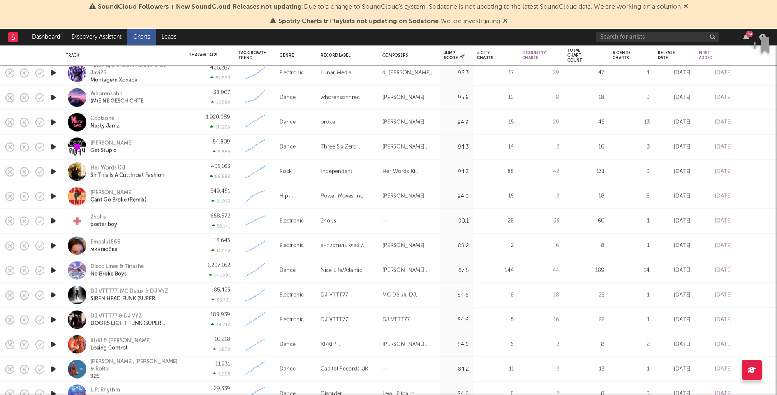
click at [54, 220] on icon "button" at bounding box center [53, 221] width 9 height 10
click at [54, 220] on icon "button" at bounding box center [53, 221] width 8 height 10
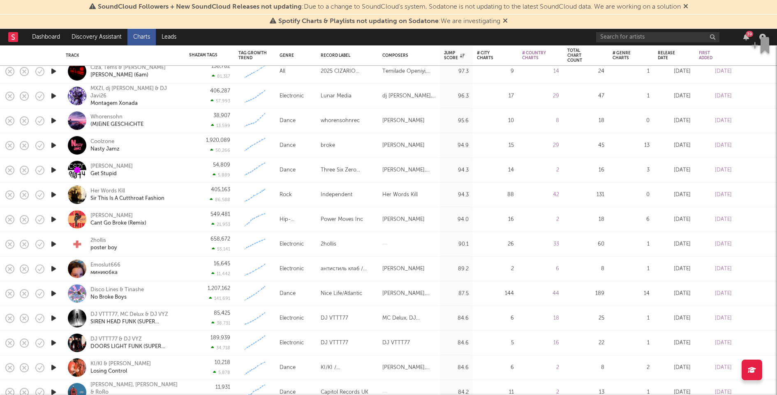
click at [51, 169] on icon "button" at bounding box center [53, 170] width 9 height 10
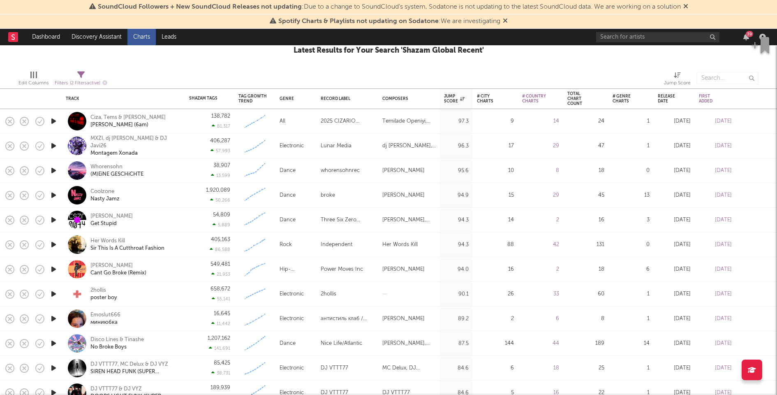
click at [56, 192] on icon "button" at bounding box center [53, 195] width 9 height 10
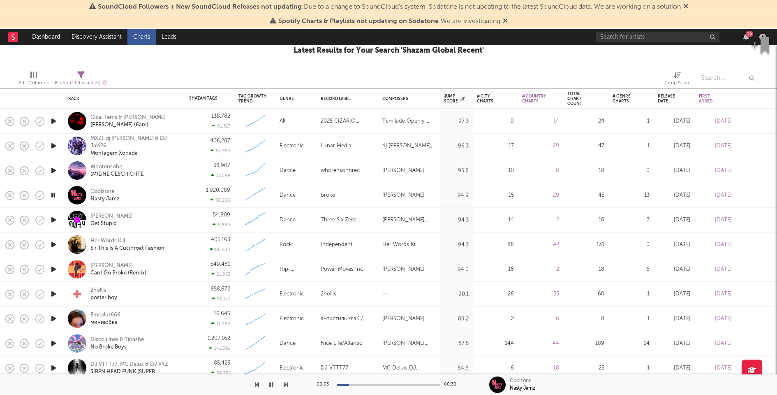
click at [55, 193] on icon "button" at bounding box center [53, 195] width 8 height 10
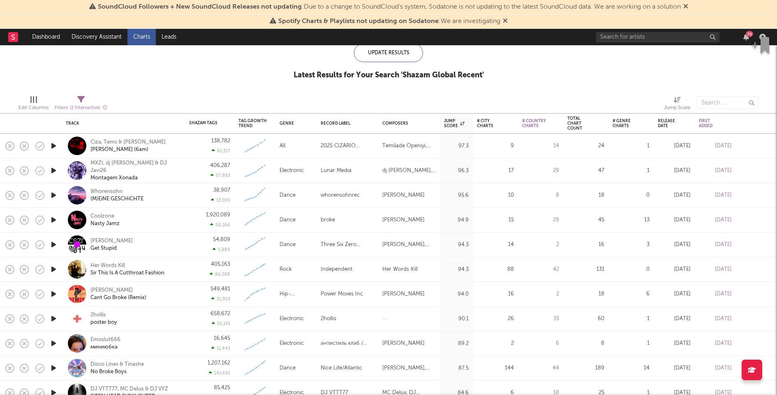
click at [748, 39] on button "button" at bounding box center [762, 45] width 30 height 25
click at [33, 38] on link "Dashboard" at bounding box center [45, 37] width 39 height 16
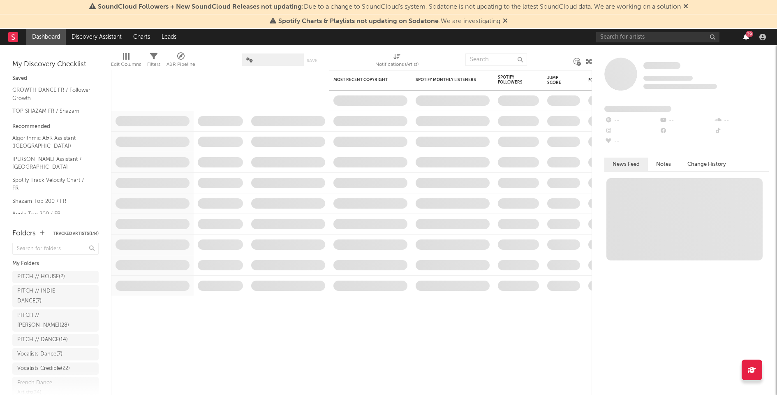
click at [749, 38] on icon "button" at bounding box center [747, 37] width 6 height 7
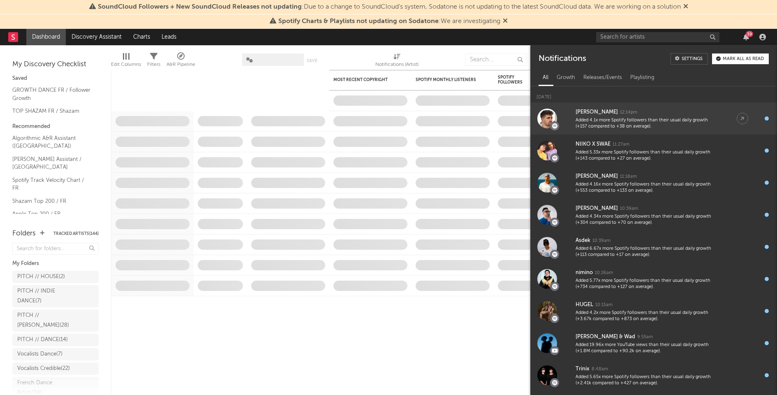
scroll to position [19, 0]
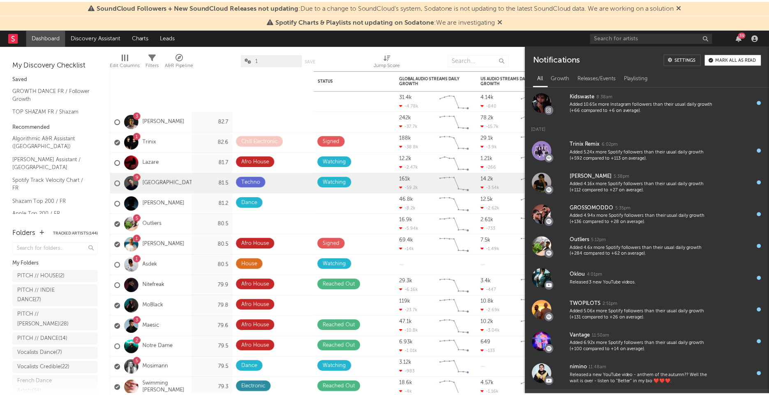
scroll to position [229, 0]
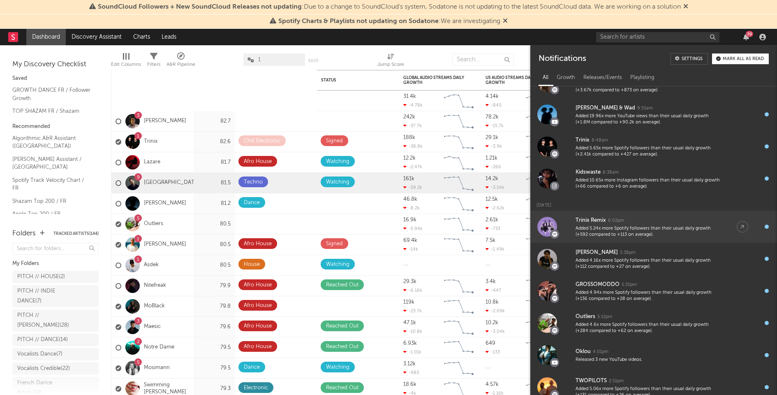
click at [640, 227] on div "Added 5.24x more Spotify followers than their usual daily growth (+592 compared…" at bounding box center [648, 231] width 145 height 13
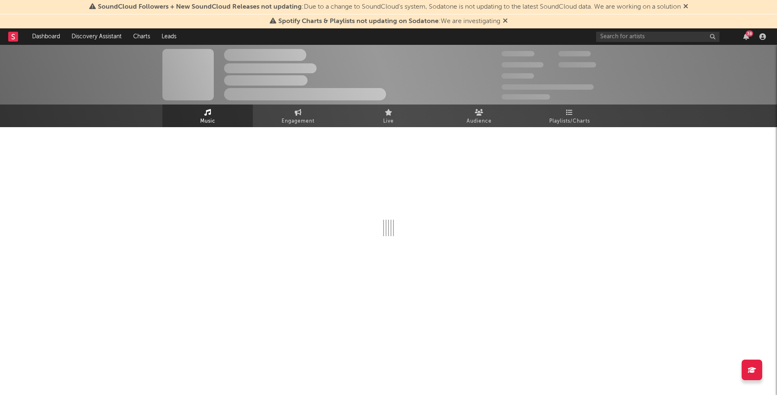
click at [308, 128] on div at bounding box center [388, 208] width 452 height 162
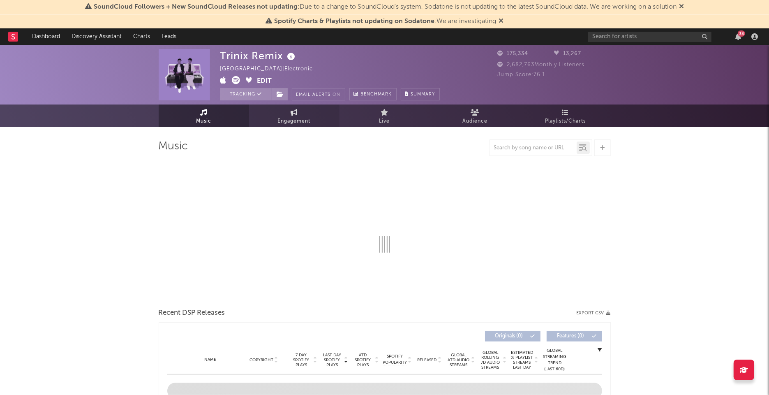
click at [308, 120] on span "Engagement" at bounding box center [294, 121] width 33 height 10
select select "1w"
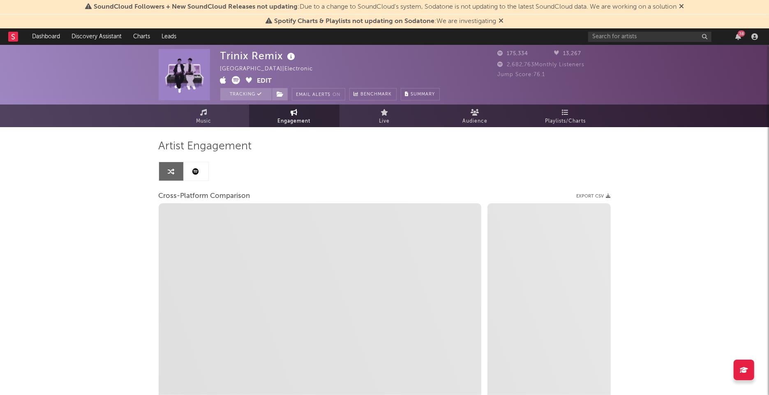
select select "1m"
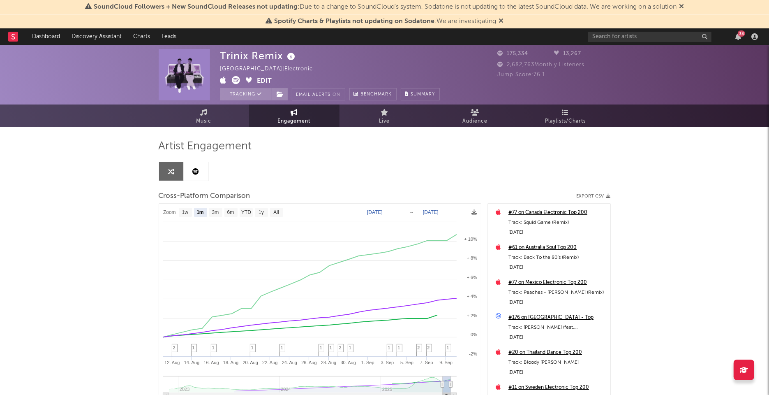
click at [207, 165] on link at bounding box center [196, 171] width 25 height 19
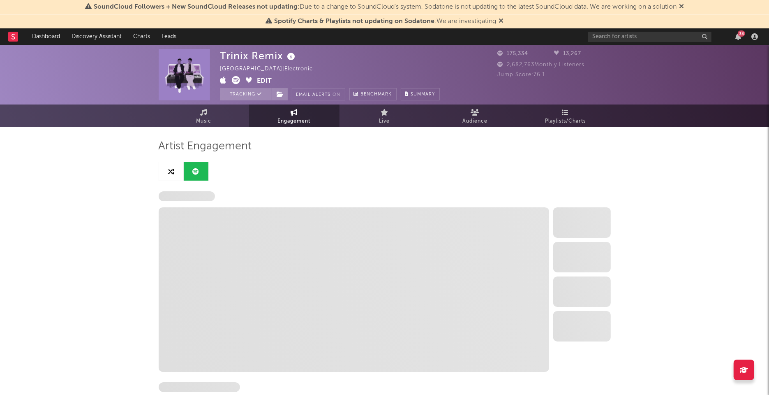
select select "6m"
select select "1w"
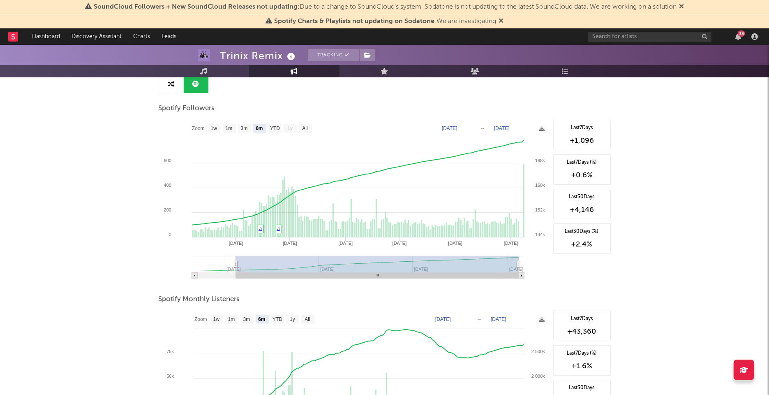
scroll to position [89, 0]
type input "2025-05-17"
select select "3m"
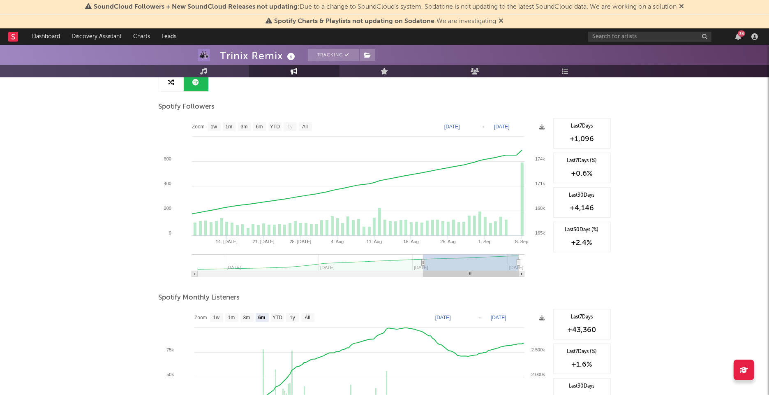
type input "2025-08-06"
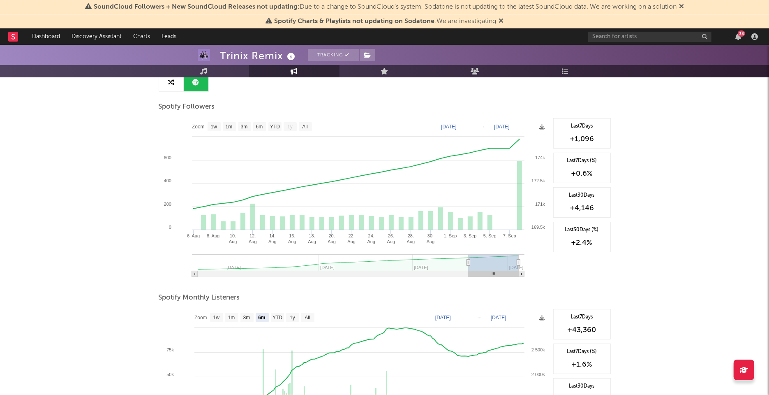
drag, startPoint x: 235, startPoint y: 263, endPoint x: 468, endPoint y: 264, distance: 233.2
click at [469, 264] on icon at bounding box center [468, 263] width 3 height 6
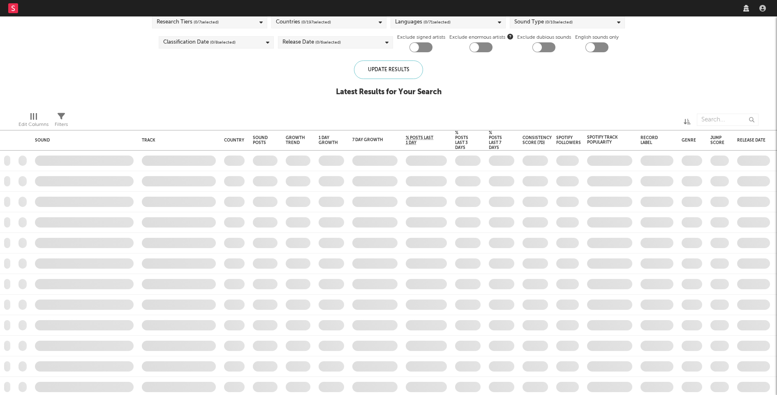
checkbox input "true"
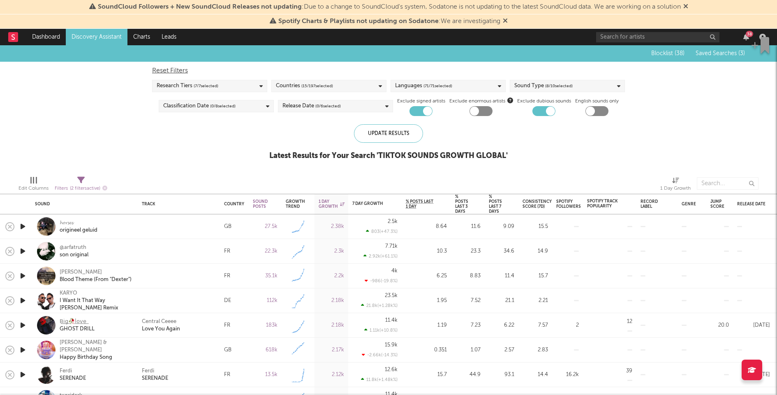
click at [23, 226] on icon "button" at bounding box center [23, 226] width 9 height 10
click at [23, 248] on icon "button" at bounding box center [23, 251] width 9 height 10
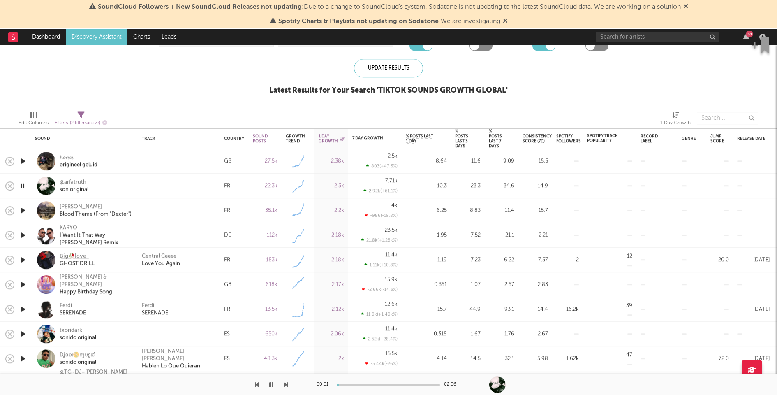
click at [25, 232] on icon "button" at bounding box center [23, 235] width 9 height 10
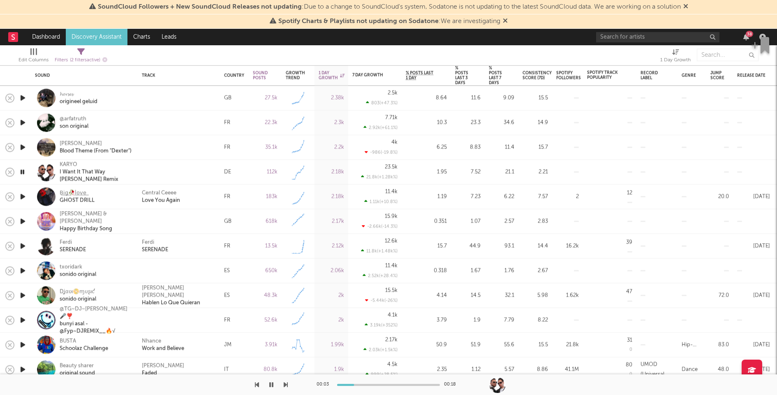
click at [24, 268] on icon "button" at bounding box center [23, 271] width 9 height 10
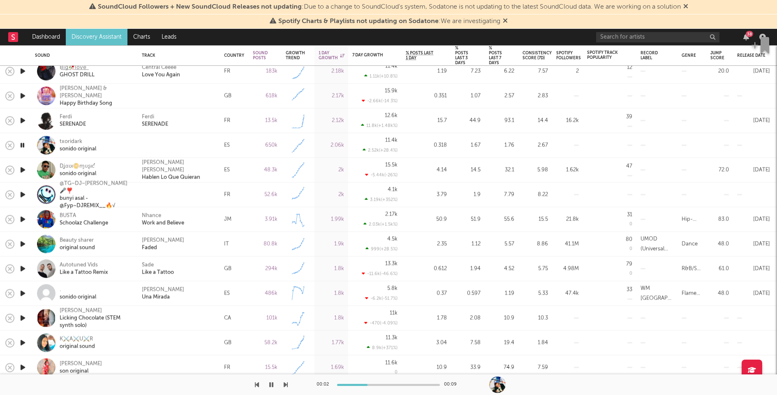
click at [23, 316] on icon "button" at bounding box center [23, 318] width 9 height 10
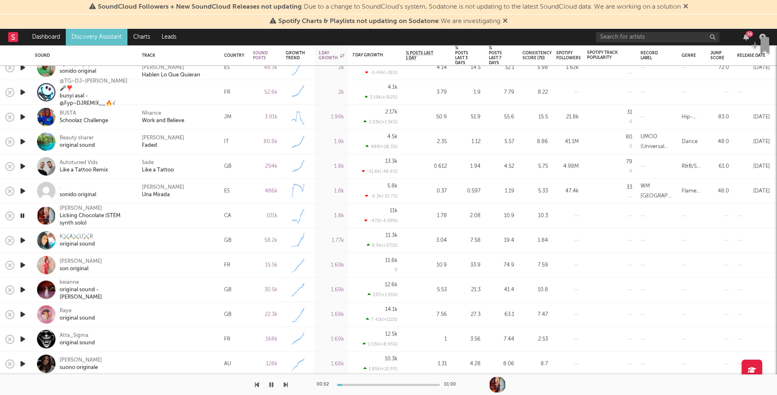
click at [25, 237] on icon "button" at bounding box center [23, 240] width 9 height 10
click at [23, 262] on icon "button" at bounding box center [23, 265] width 9 height 10
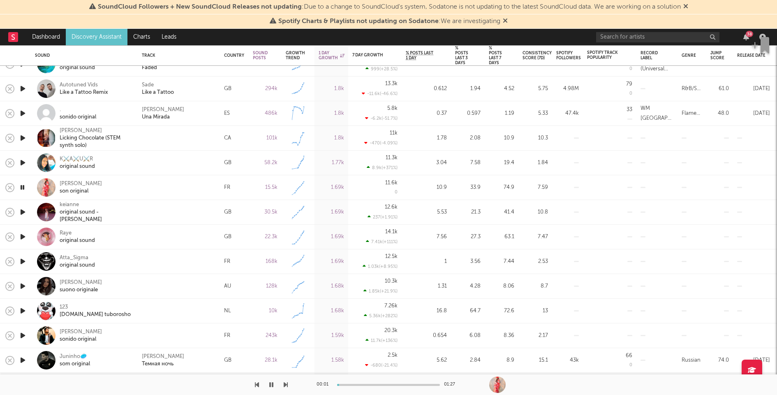
click at [22, 209] on icon "button" at bounding box center [23, 212] width 9 height 10
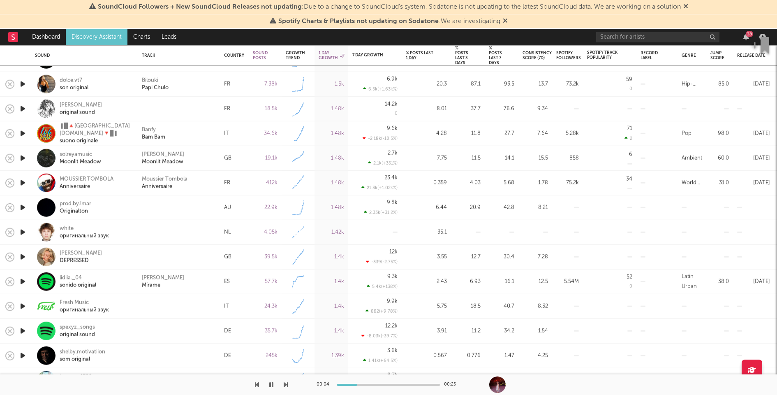
click at [22, 206] on icon "button" at bounding box center [23, 207] width 9 height 10
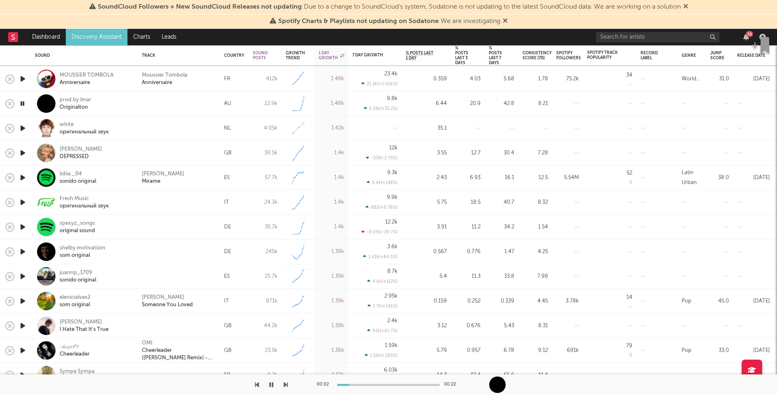
click at [23, 250] on icon "button" at bounding box center [23, 251] width 9 height 10
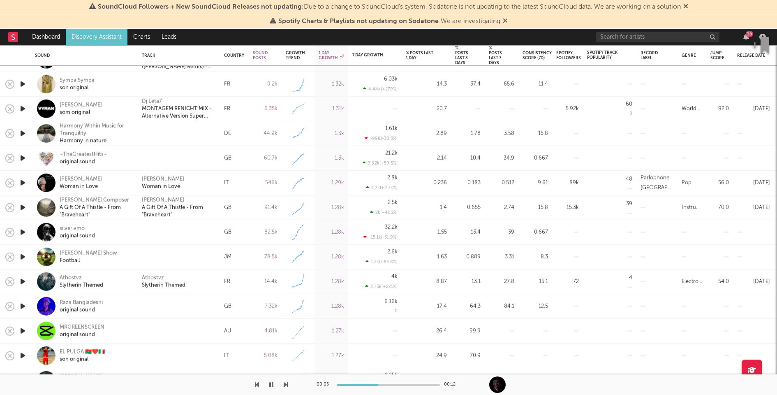
click at [21, 228] on icon "button" at bounding box center [23, 232] width 9 height 10
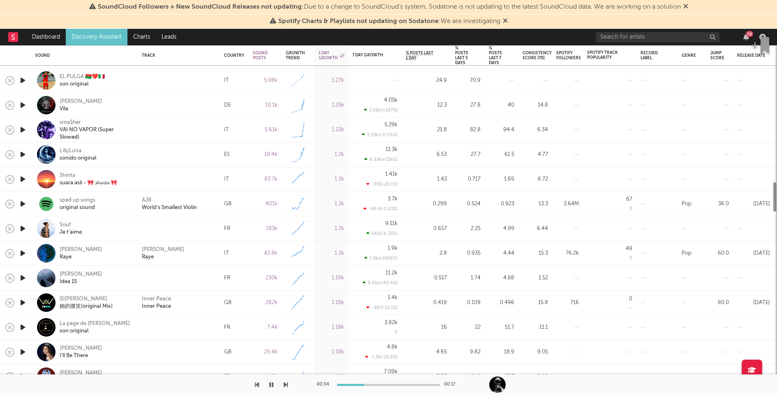
click at [23, 225] on icon "button" at bounding box center [23, 228] width 9 height 10
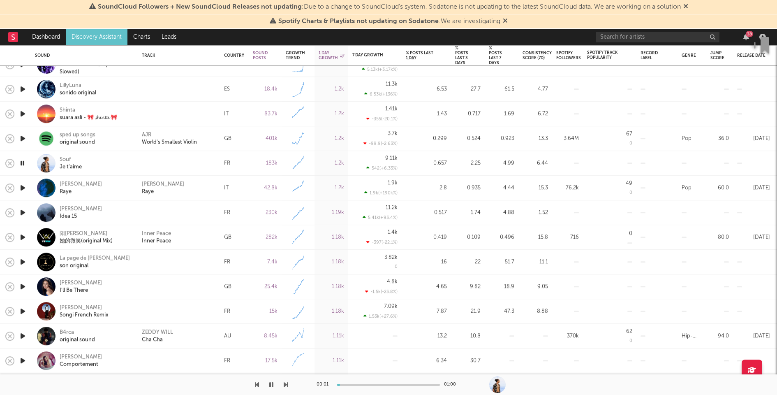
click at [21, 212] on icon "button" at bounding box center [23, 212] width 9 height 10
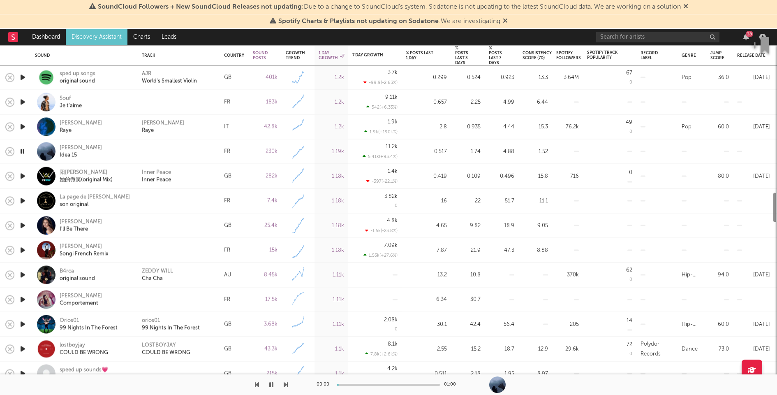
click at [23, 198] on icon "button" at bounding box center [23, 201] width 9 height 10
click at [24, 224] on icon "button" at bounding box center [23, 225] width 9 height 10
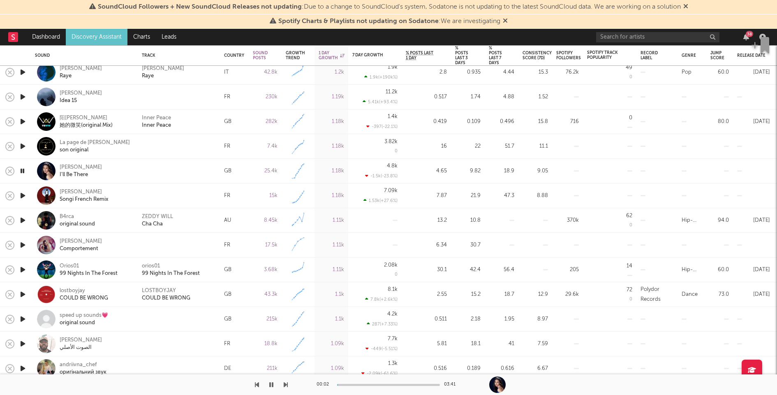
click at [24, 243] on icon "button" at bounding box center [23, 245] width 9 height 10
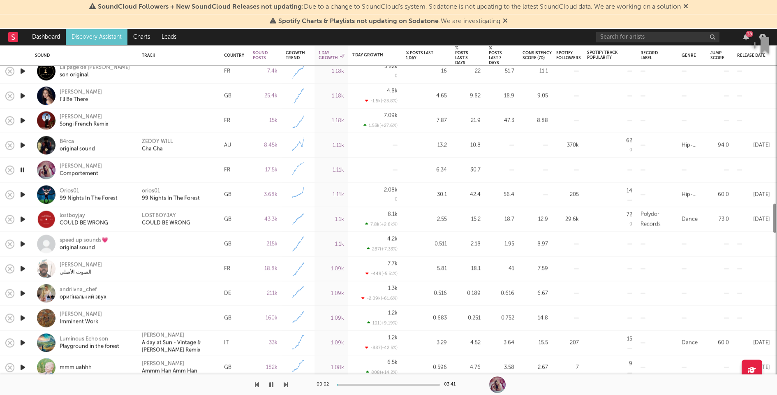
click at [24, 243] on icon "button" at bounding box center [23, 244] width 9 height 10
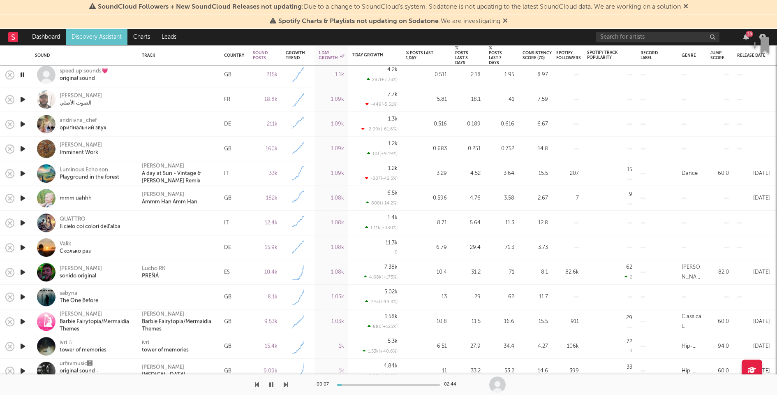
click at [20, 222] on icon "button" at bounding box center [23, 223] width 9 height 10
click at [22, 246] on icon "button" at bounding box center [23, 247] width 9 height 10
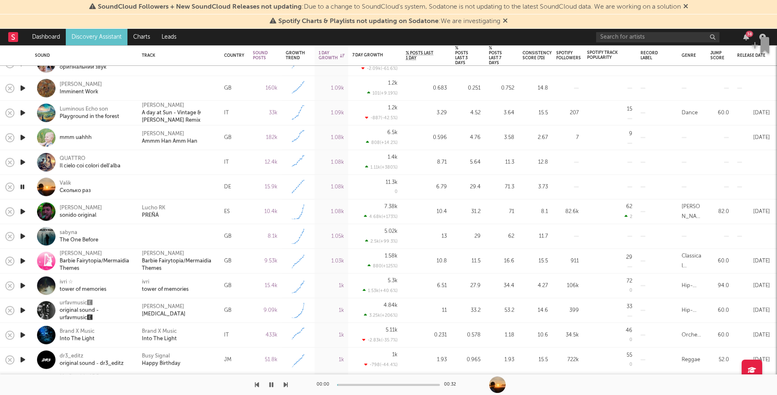
click at [25, 236] on icon "button" at bounding box center [23, 236] width 9 height 10
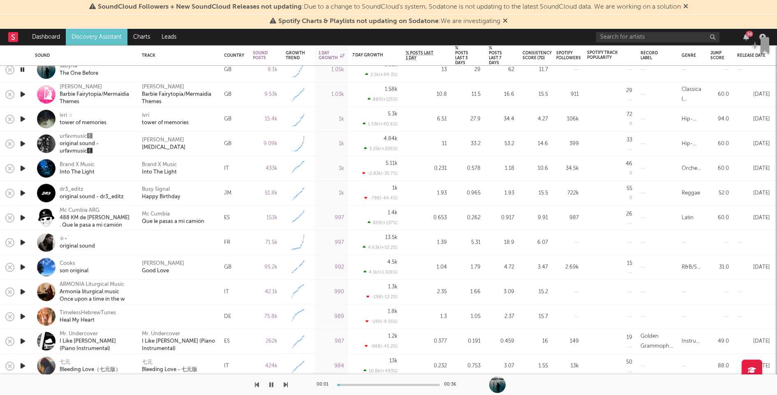
click at [24, 240] on icon "button" at bounding box center [23, 242] width 9 height 10
